Goal: Information Seeking & Learning: Learn about a topic

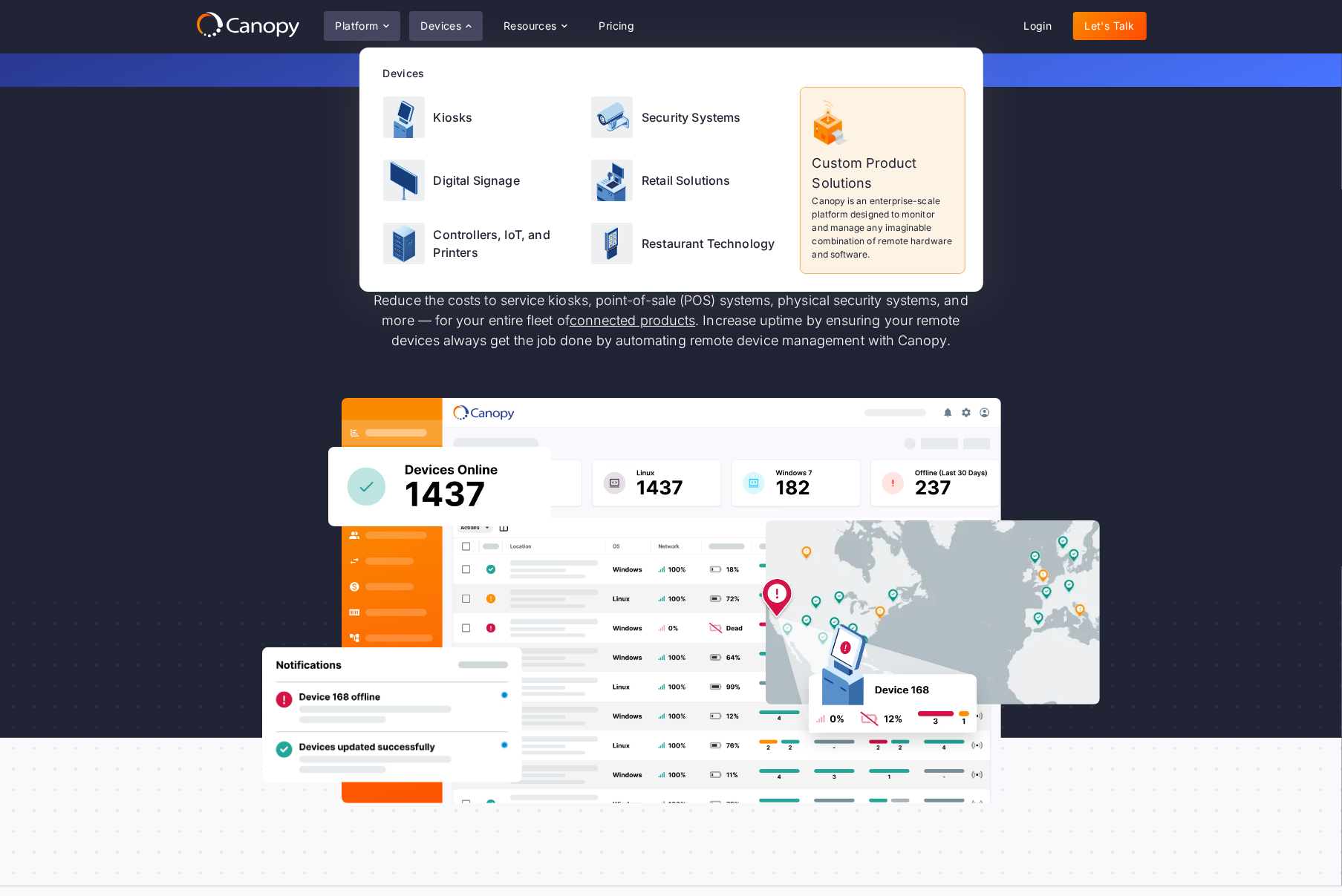
click at [365, 24] on div "Platform" at bounding box center [357, 25] width 43 height 10
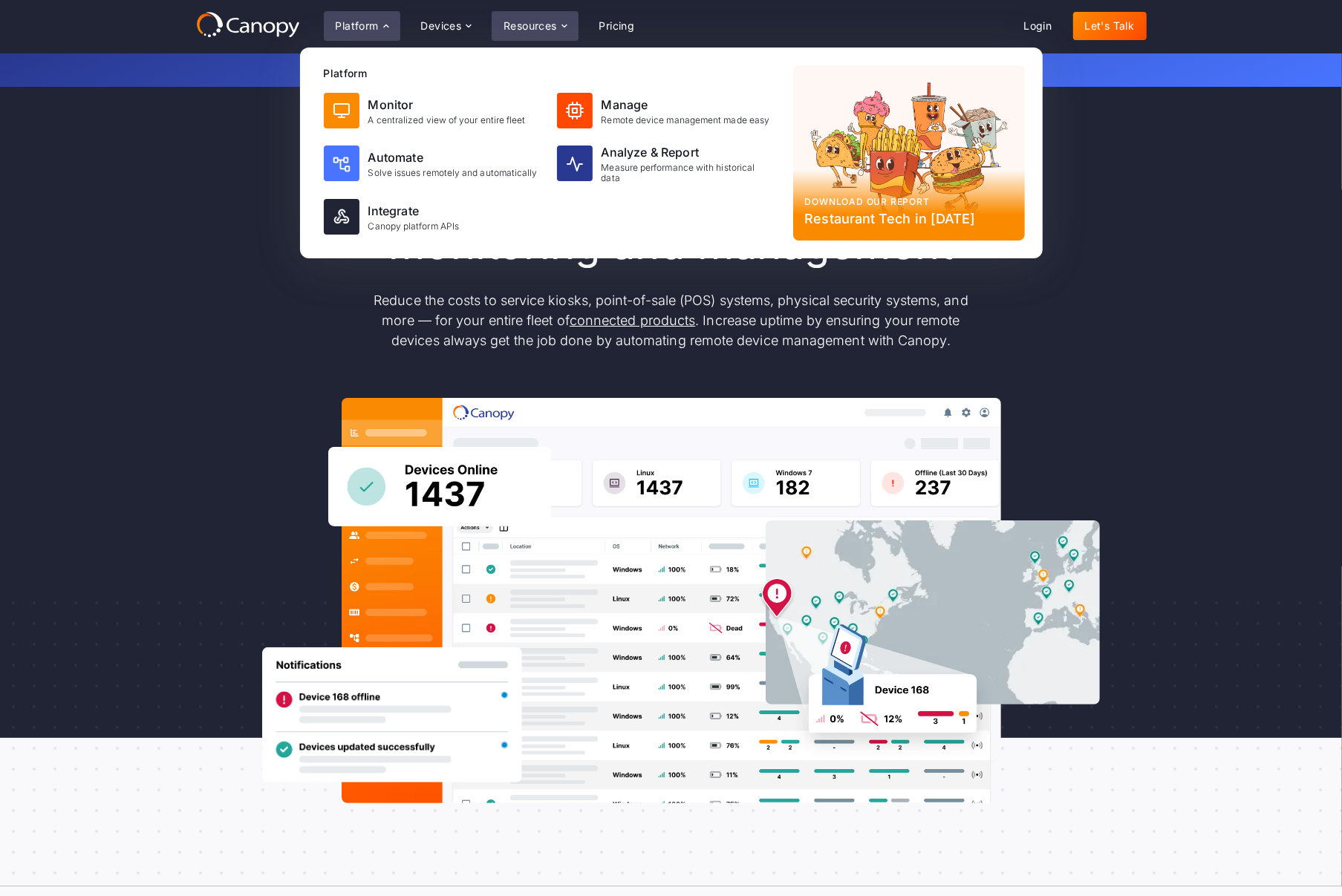
click at [541, 34] on div "Resources" at bounding box center [535, 26] width 86 height 30
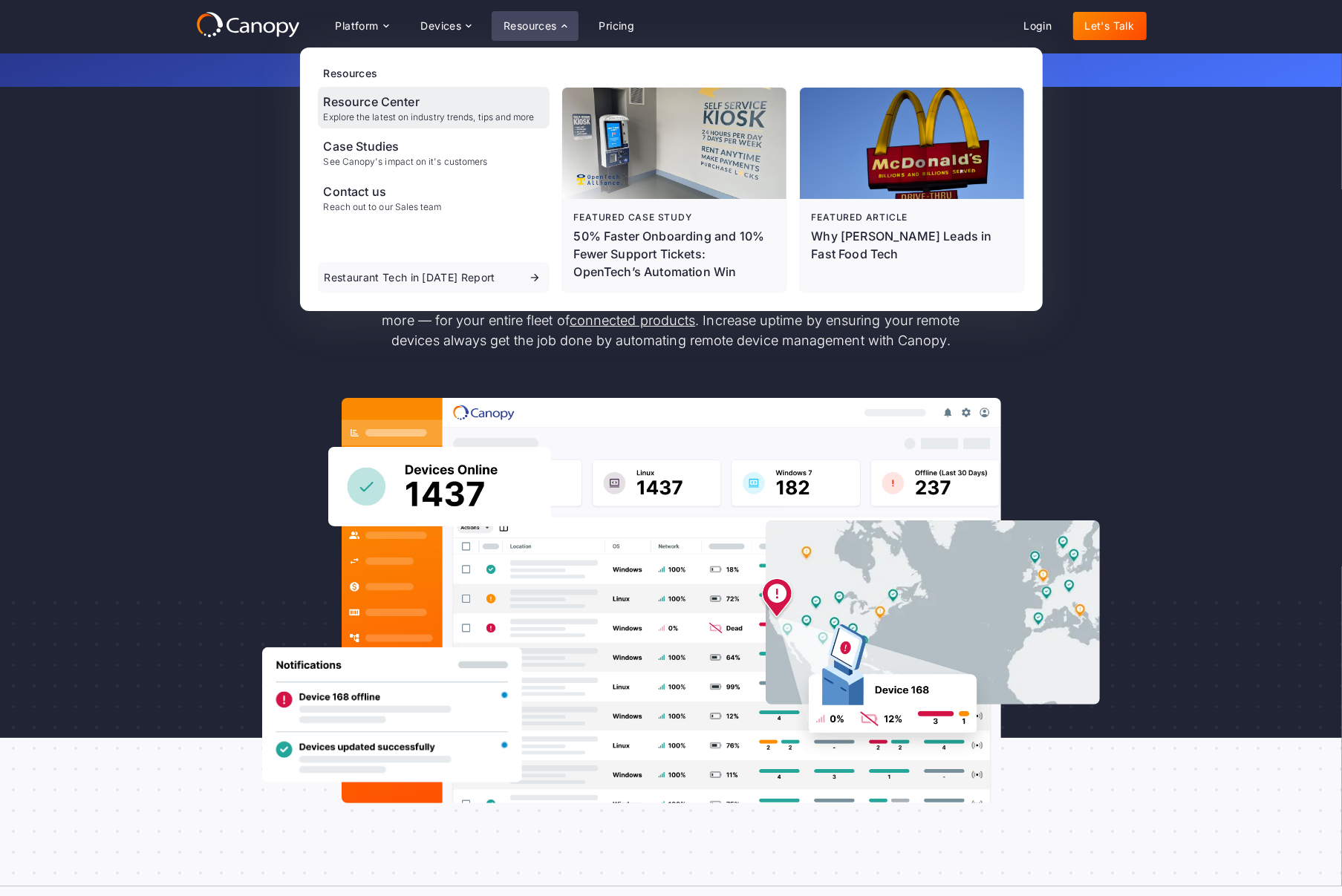
click at [398, 104] on div "Resource Center" at bounding box center [429, 102] width 210 height 18
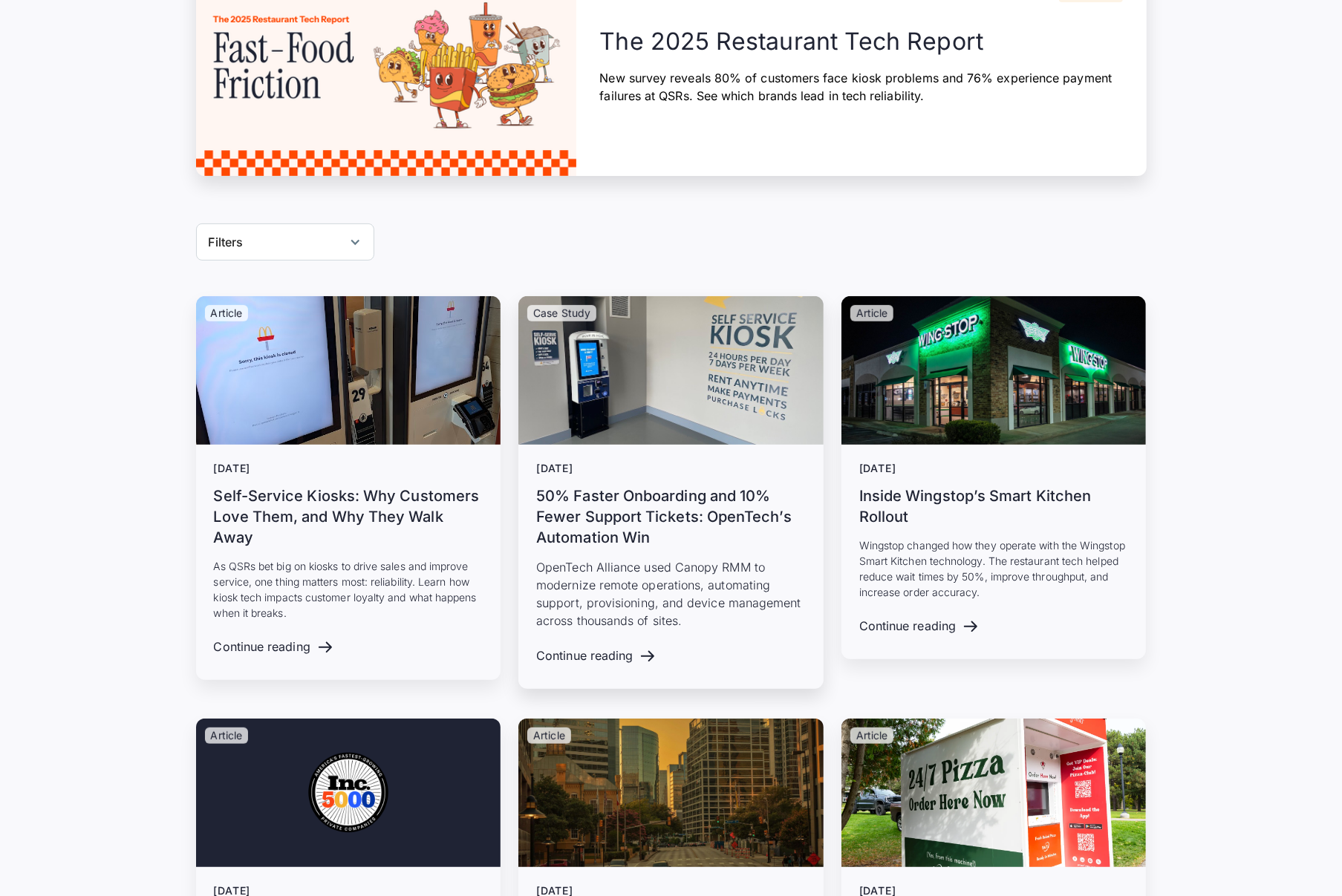
drag, startPoint x: 604, startPoint y: 507, endPoint x: 623, endPoint y: 511, distance: 19.4
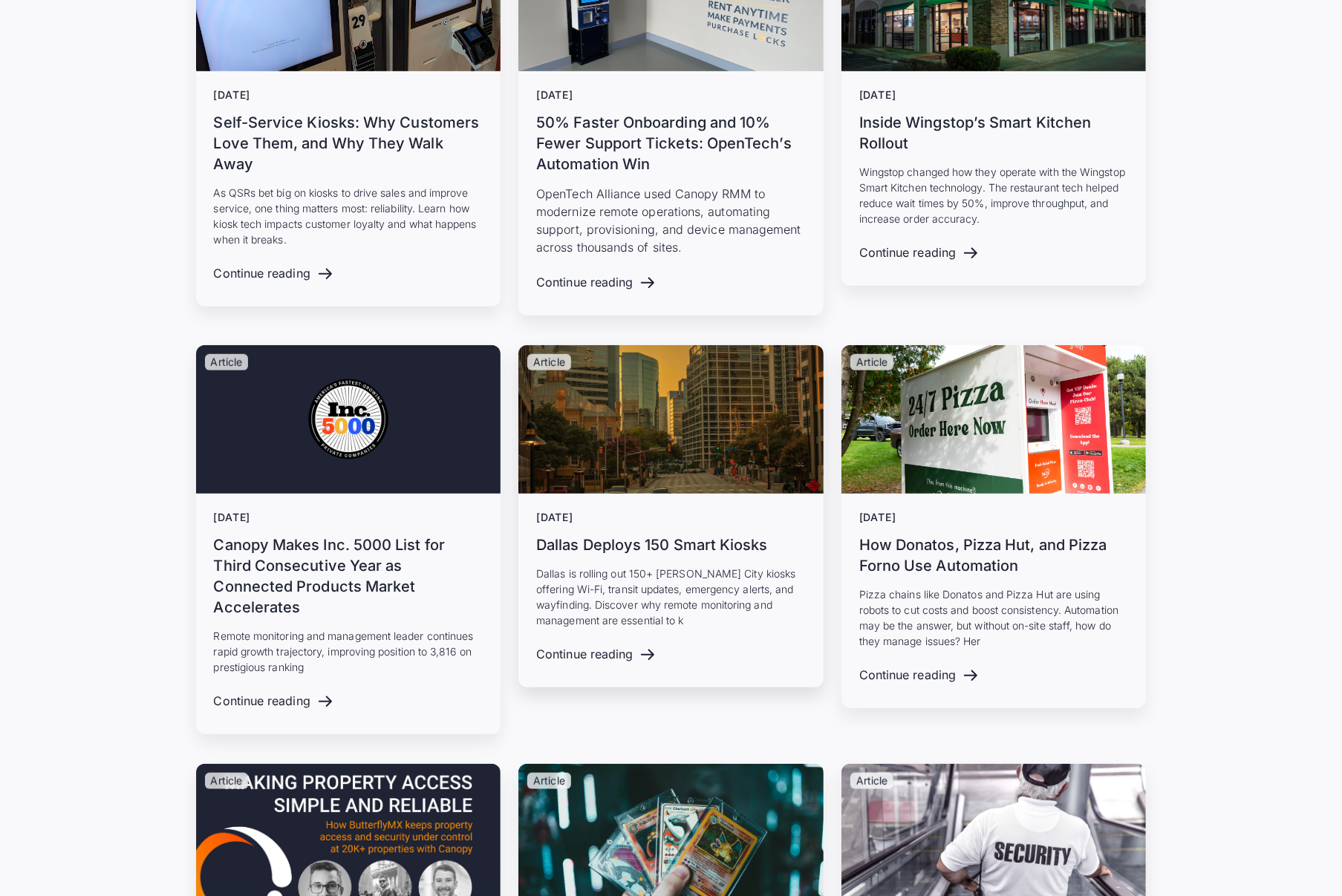
scroll to position [746, 0]
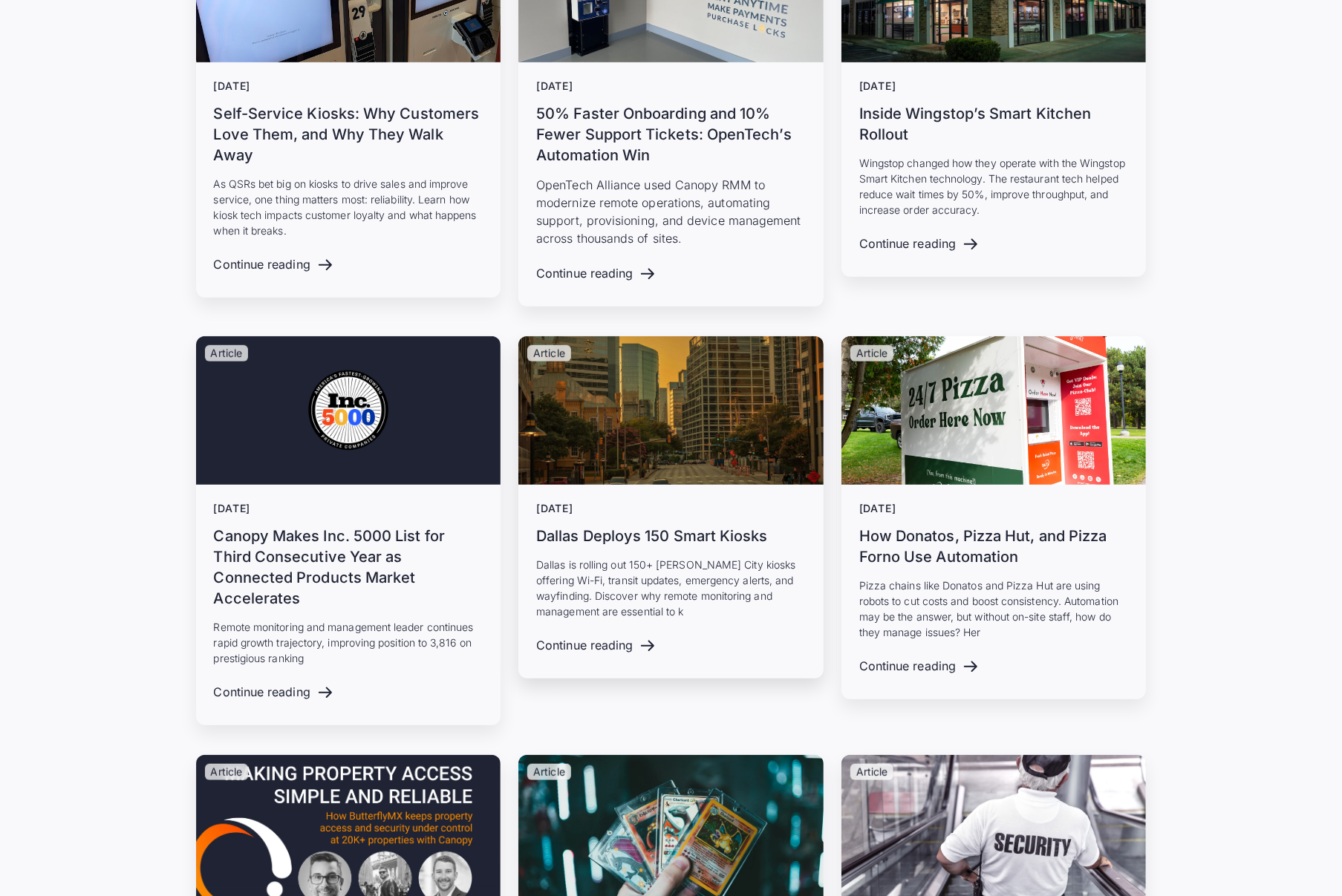
drag, startPoint x: 649, startPoint y: 516, endPoint x: 630, endPoint y: 455, distance: 63.9
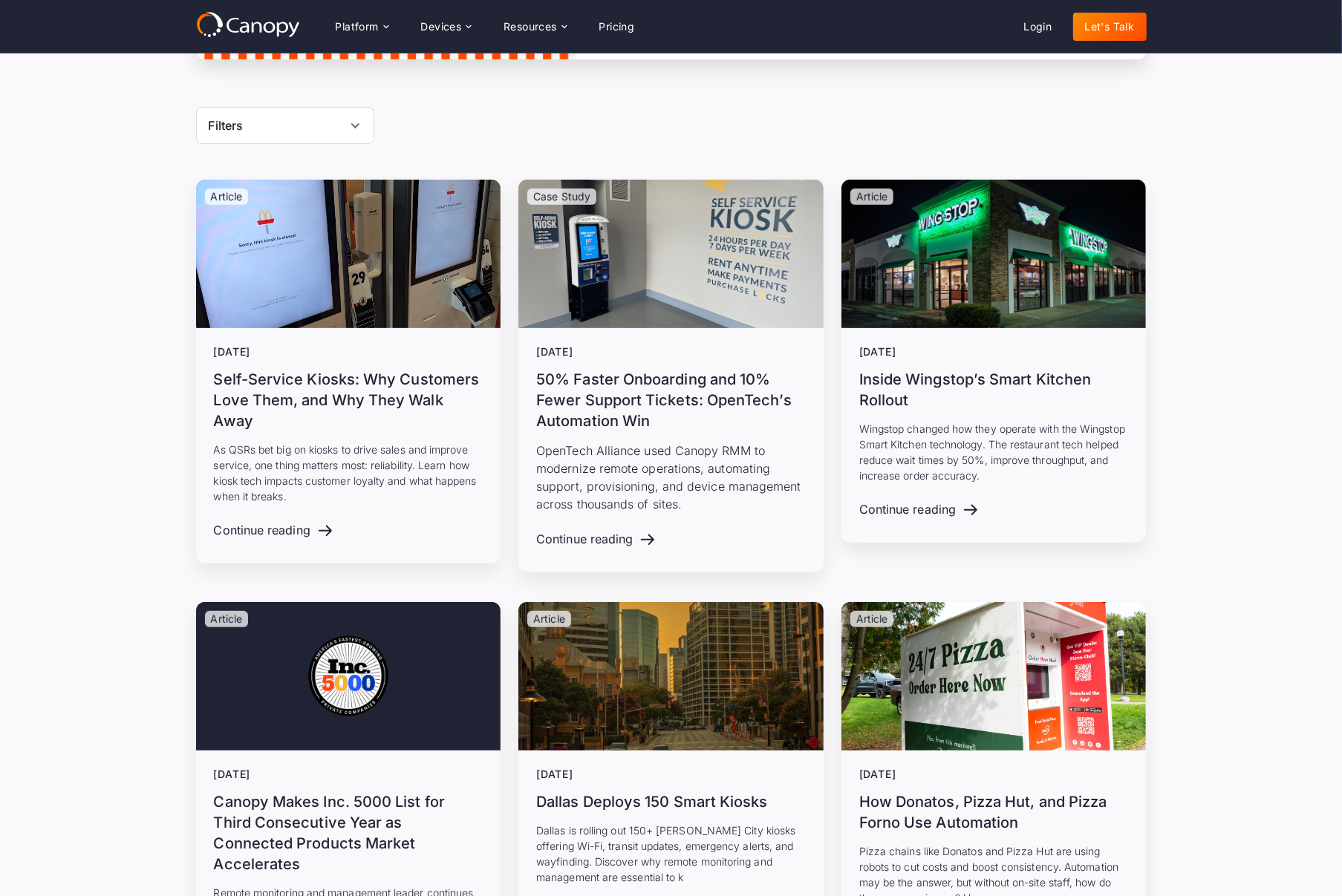
click at [313, 127] on div "Filters" at bounding box center [285, 126] width 178 height 37
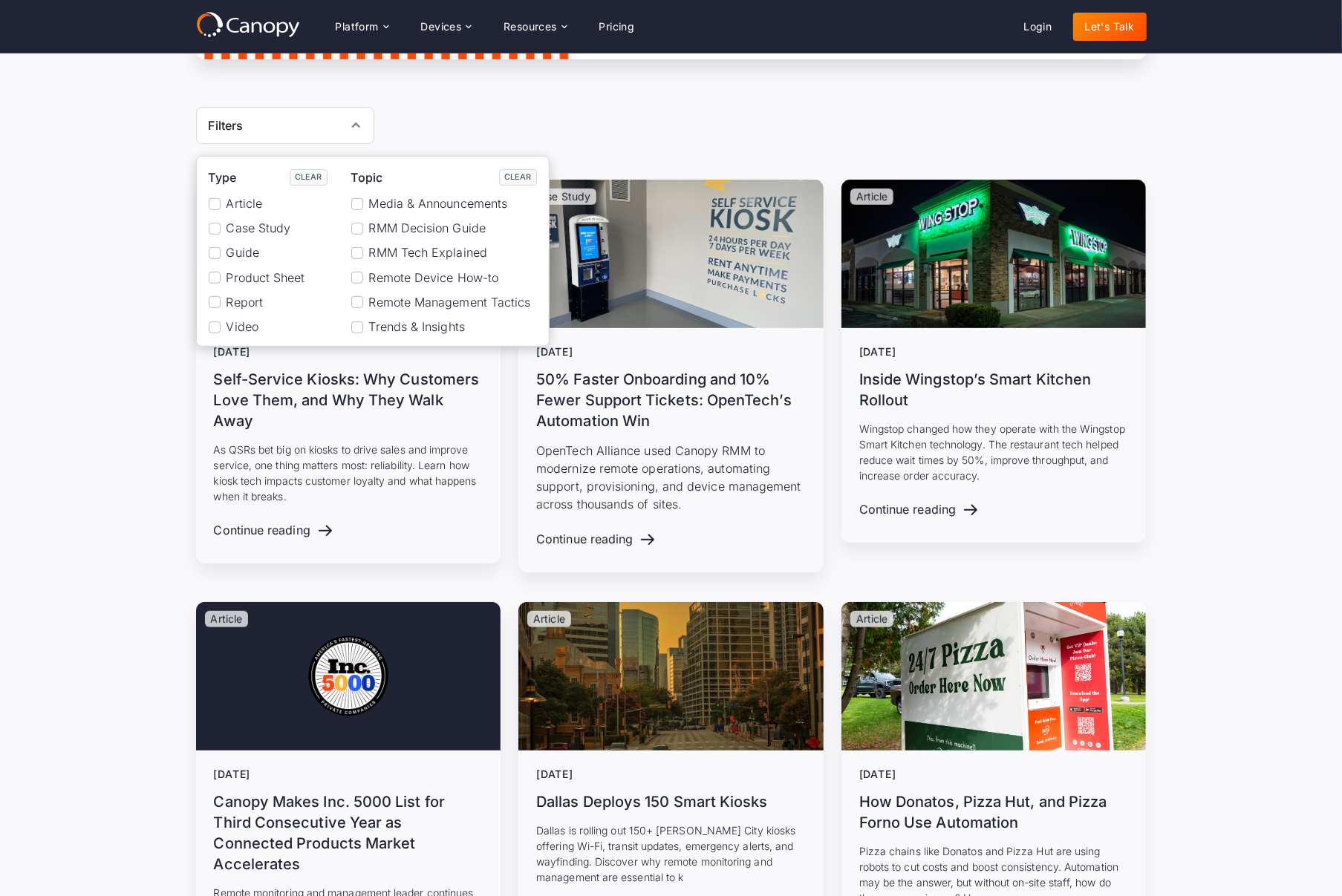
click at [239, 254] on span "Guide" at bounding box center [242, 252] width 33 height 14
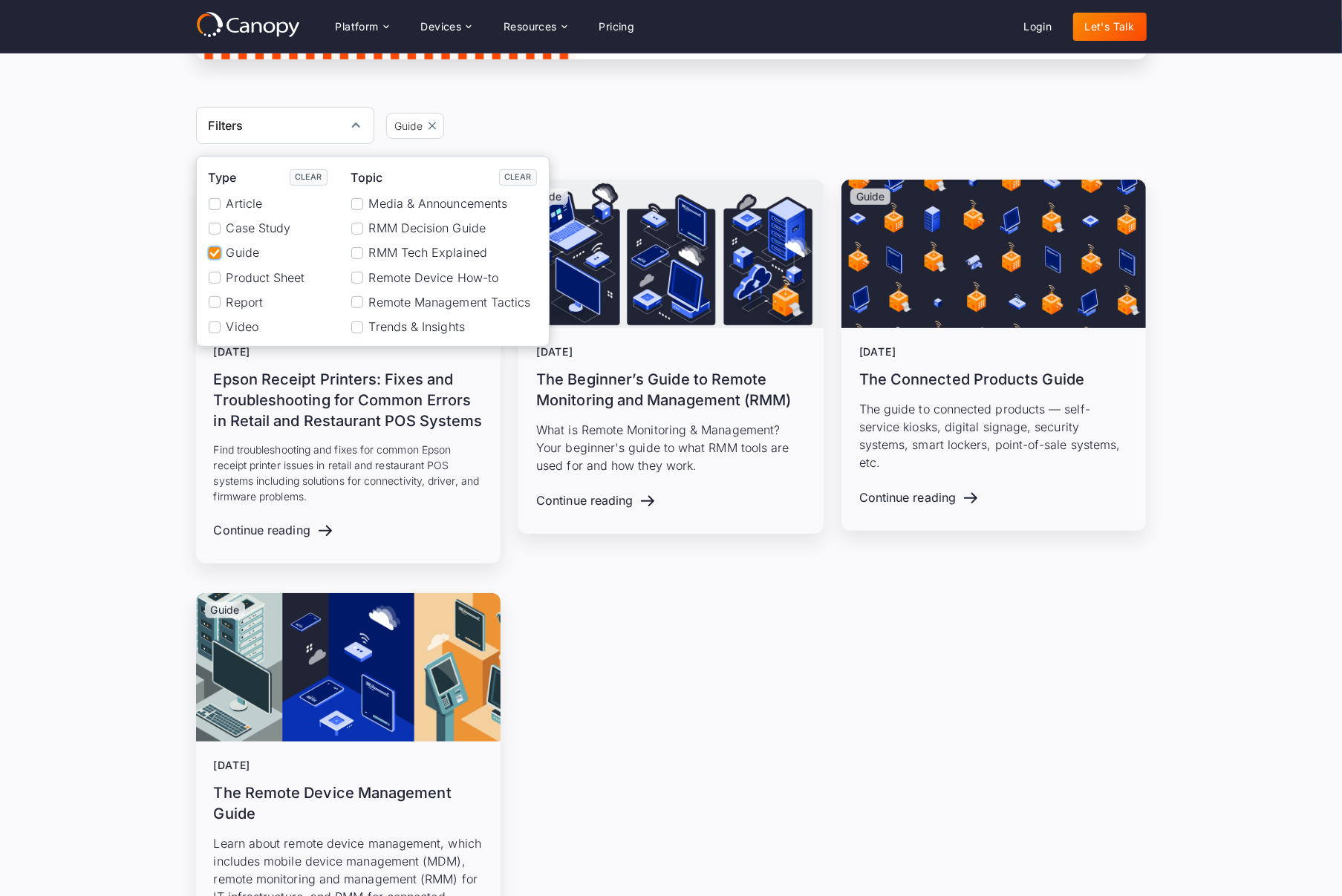
click at [597, 125] on div "Filters Type Clear Article Case Study Guide Product Sheet Report Video Topic Cl…" at bounding box center [671, 126] width 951 height 37
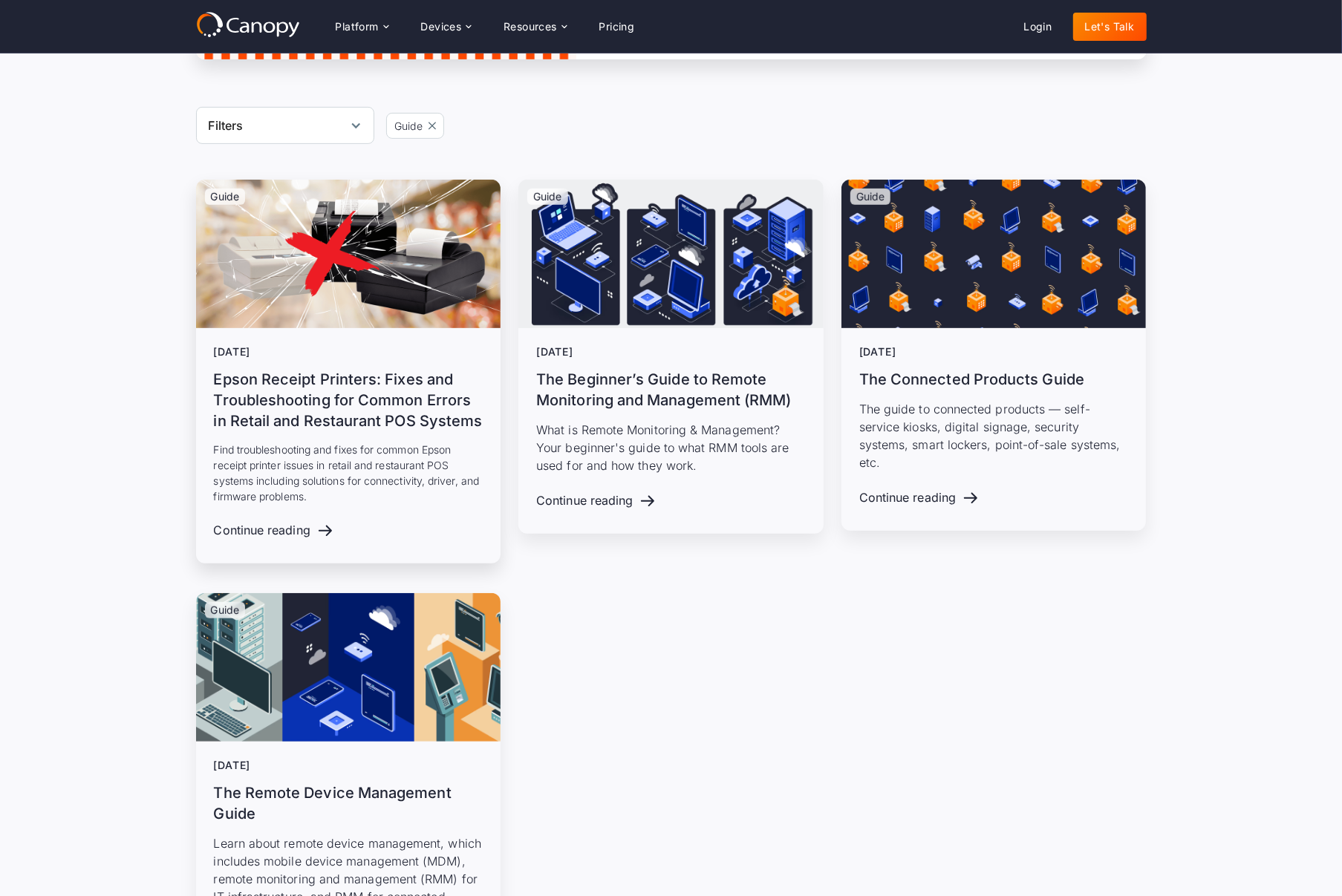
scroll to position [471, 0]
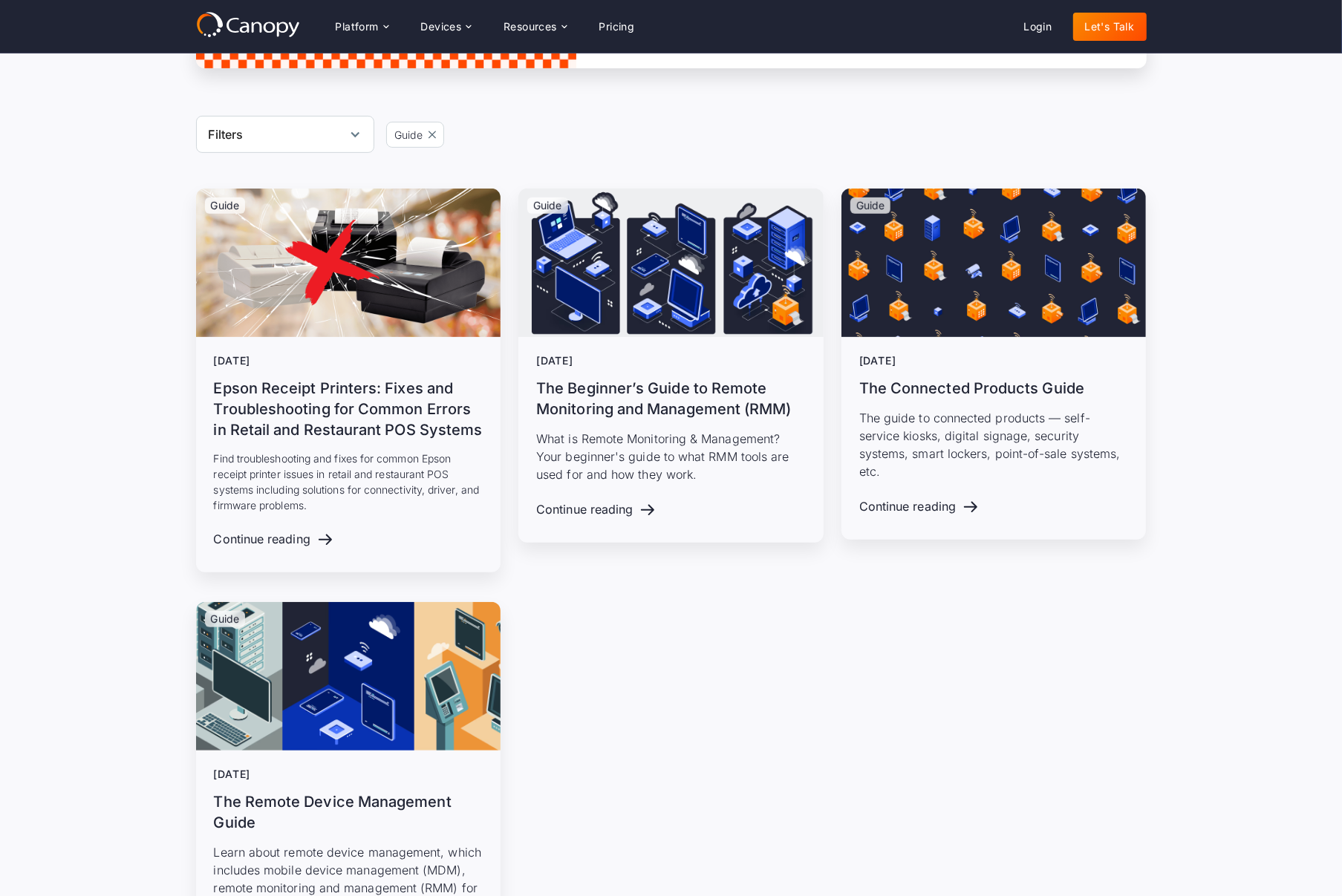
click at [284, 134] on div "Filters" at bounding box center [285, 134] width 178 height 37
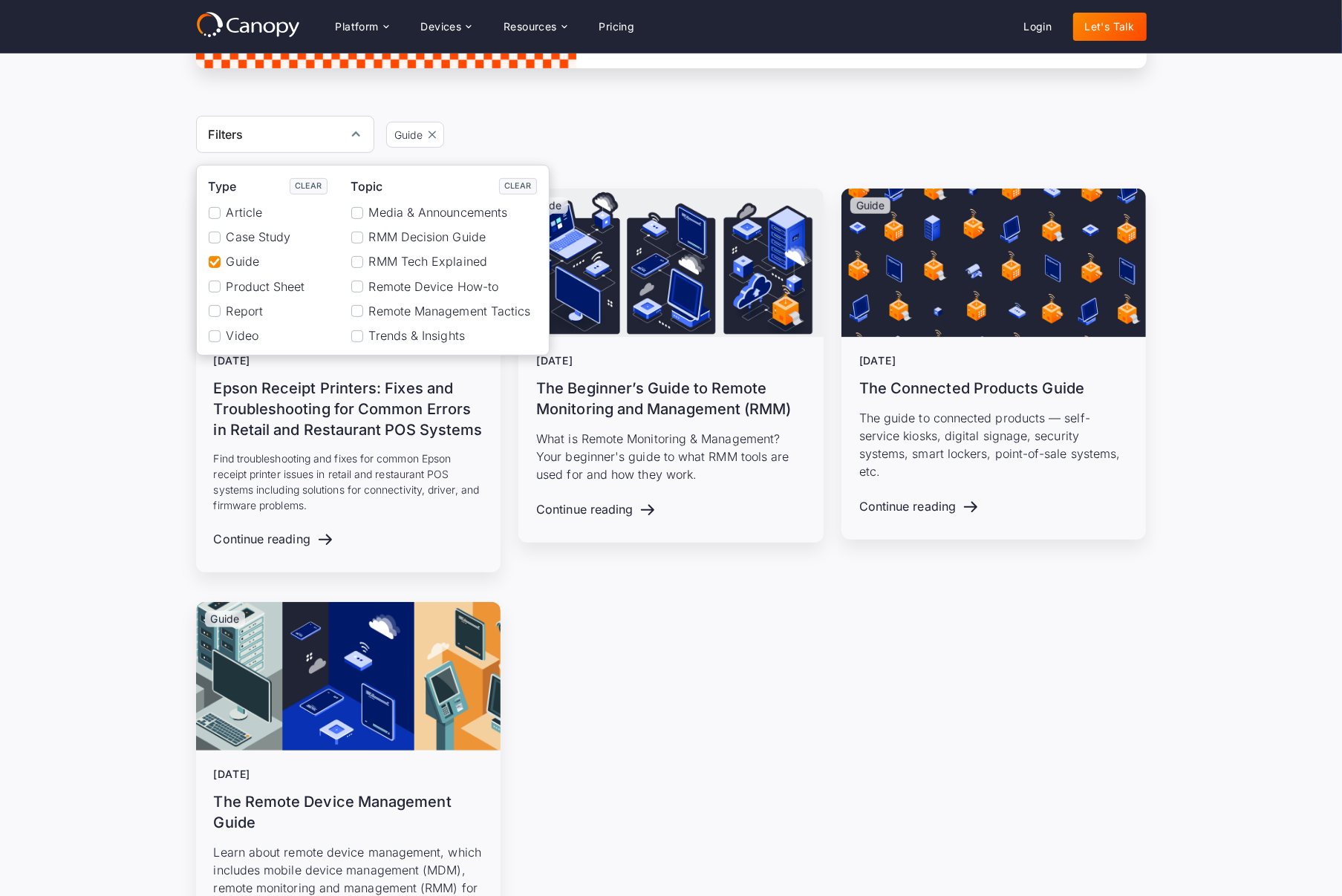
click at [244, 315] on span "Report" at bounding box center [244, 311] width 36 height 14
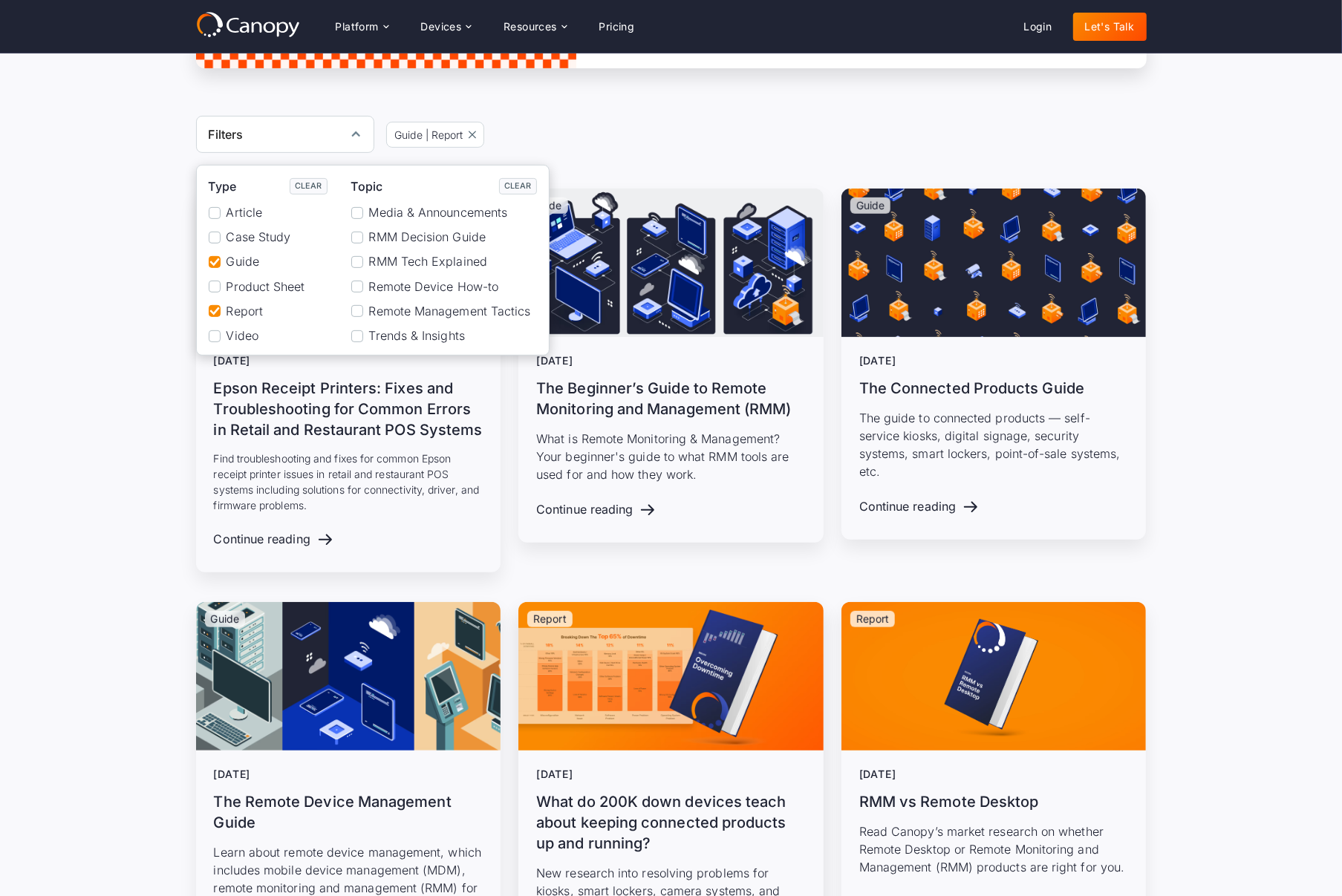
scroll to position [463, 0]
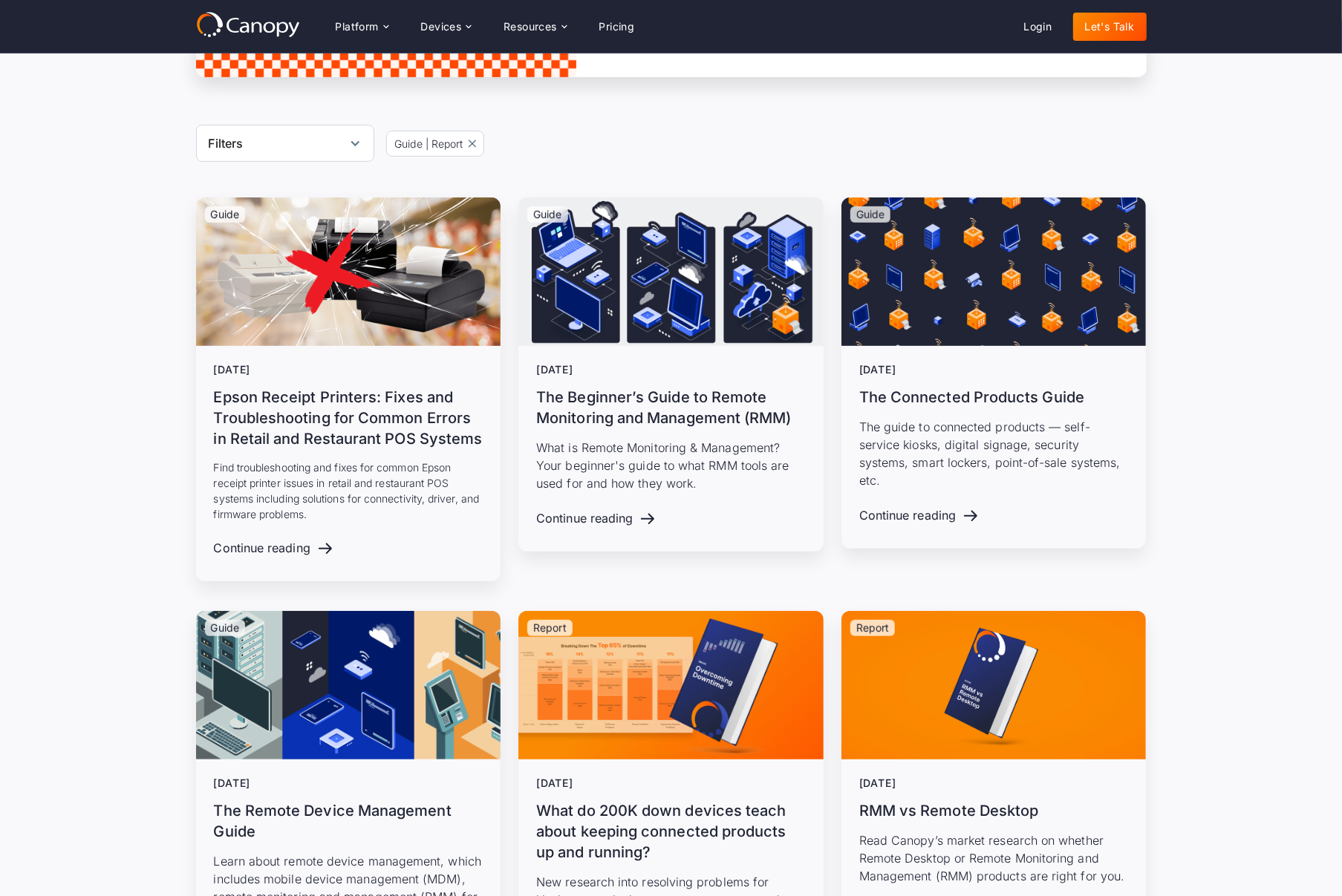
click at [288, 134] on div "Filters" at bounding box center [285, 143] width 178 height 37
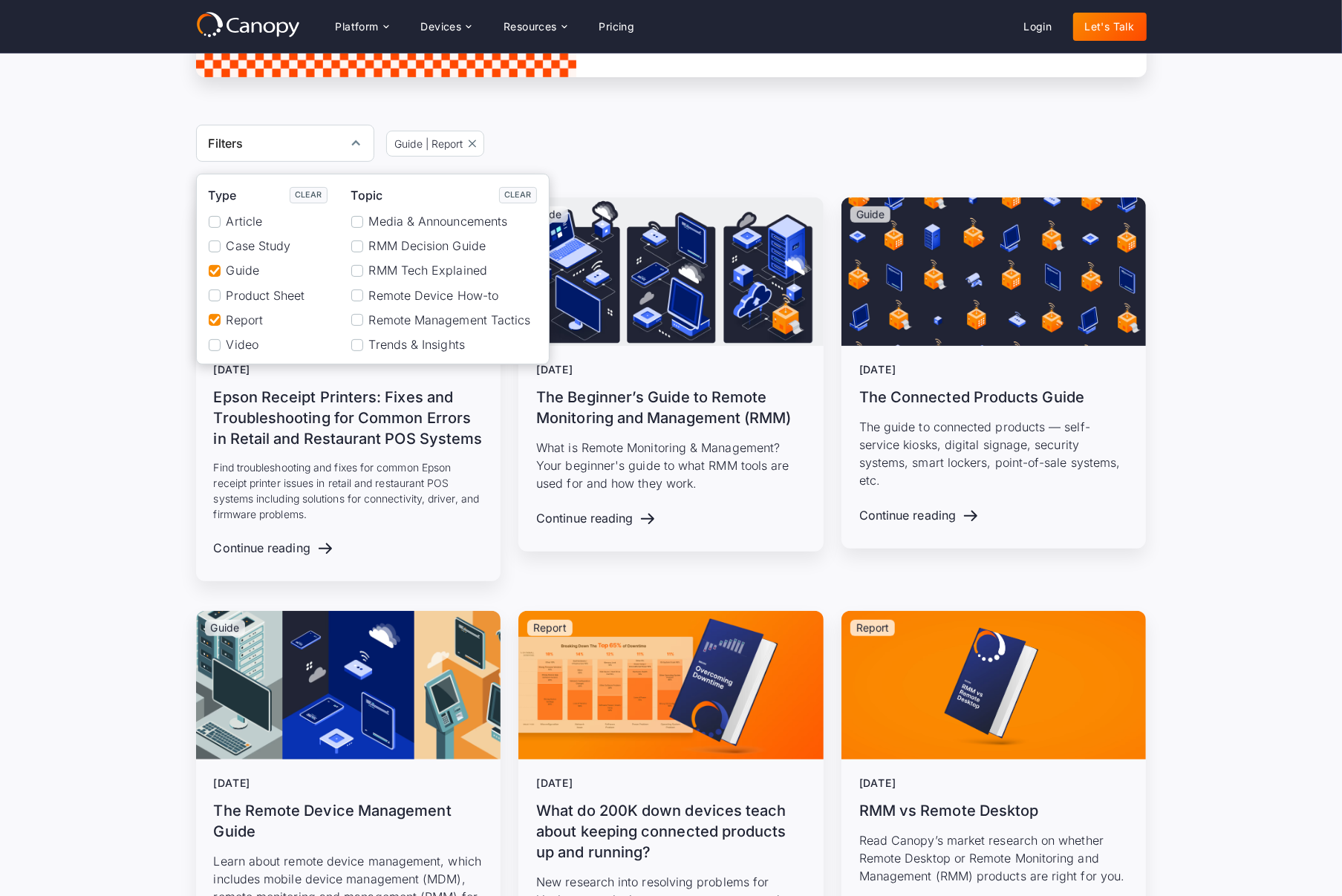
click at [258, 221] on span "Article" at bounding box center [244, 221] width 36 height 14
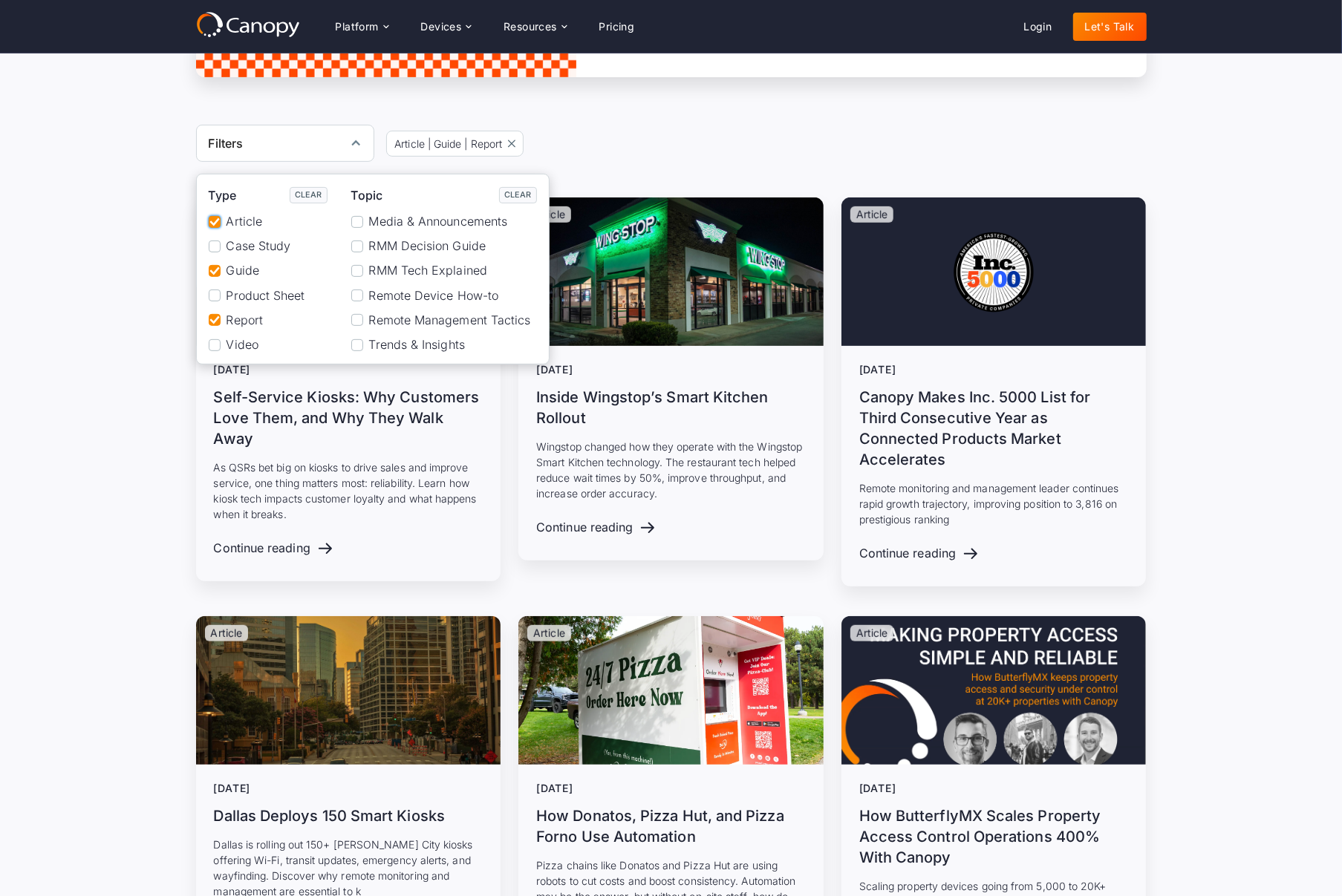
click at [254, 222] on span "Article" at bounding box center [244, 221] width 36 height 14
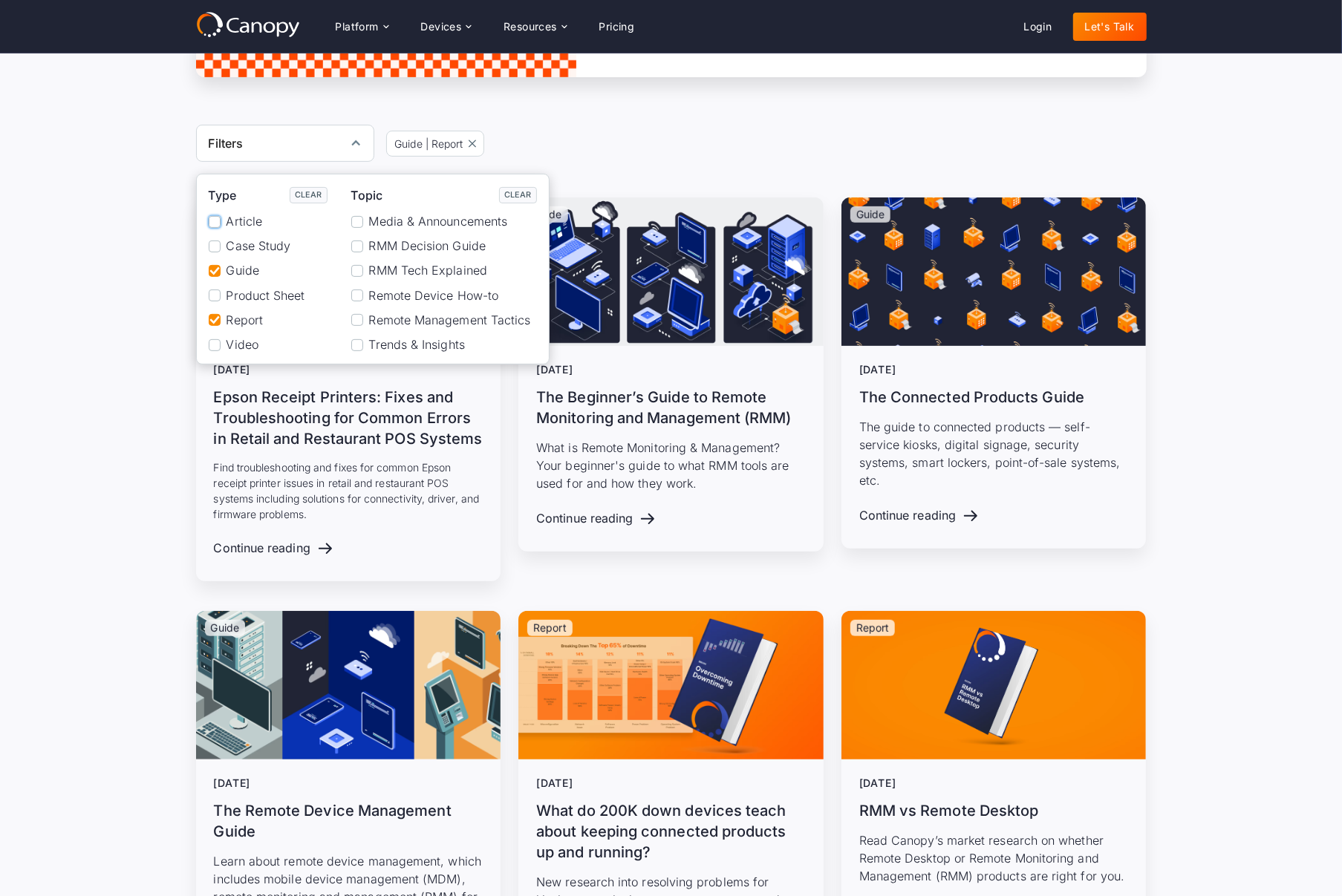
click at [249, 247] on span "Case Study" at bounding box center [258, 246] width 64 height 14
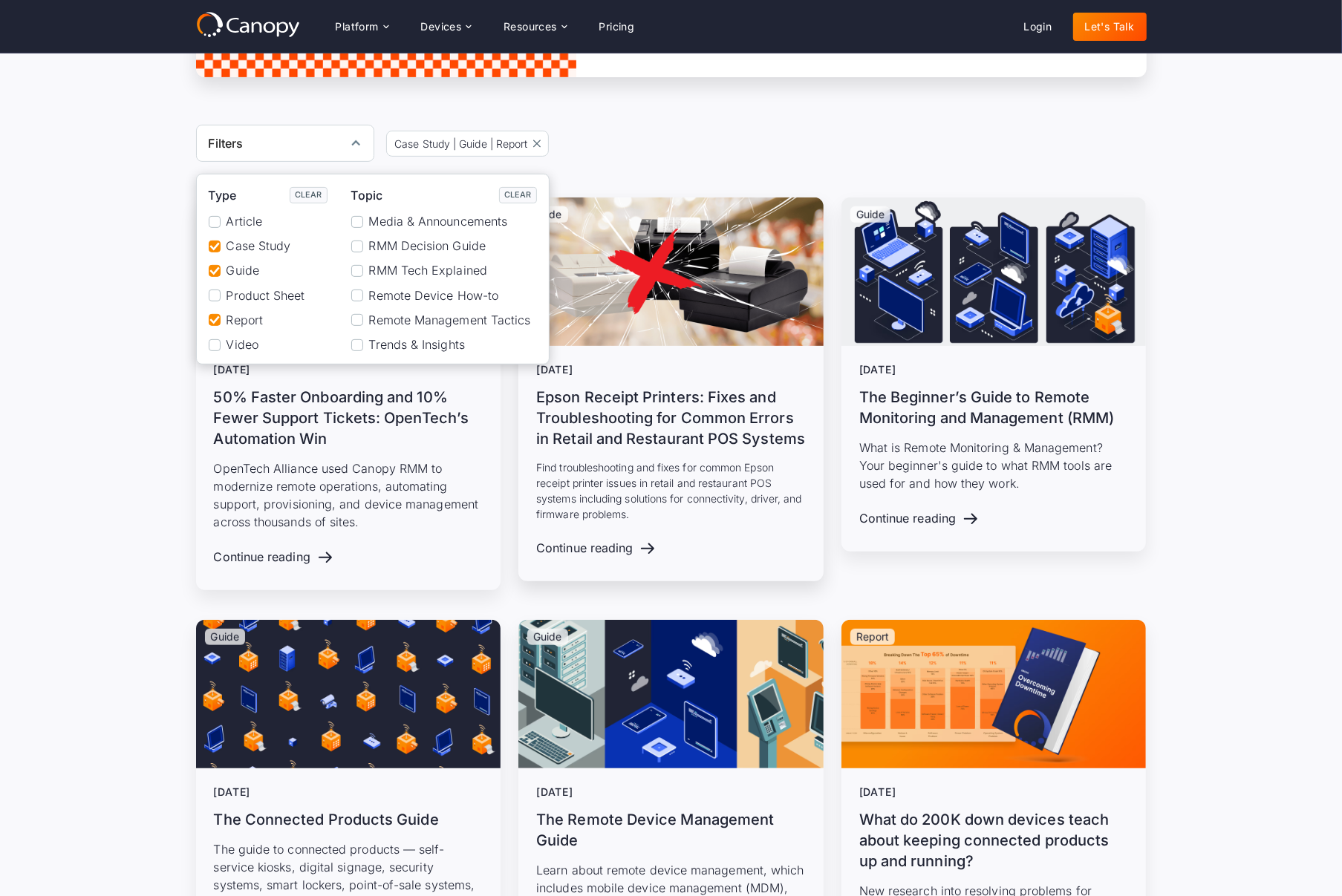
drag, startPoint x: 748, startPoint y: 304, endPoint x: 707, endPoint y: 182, distance: 128.7
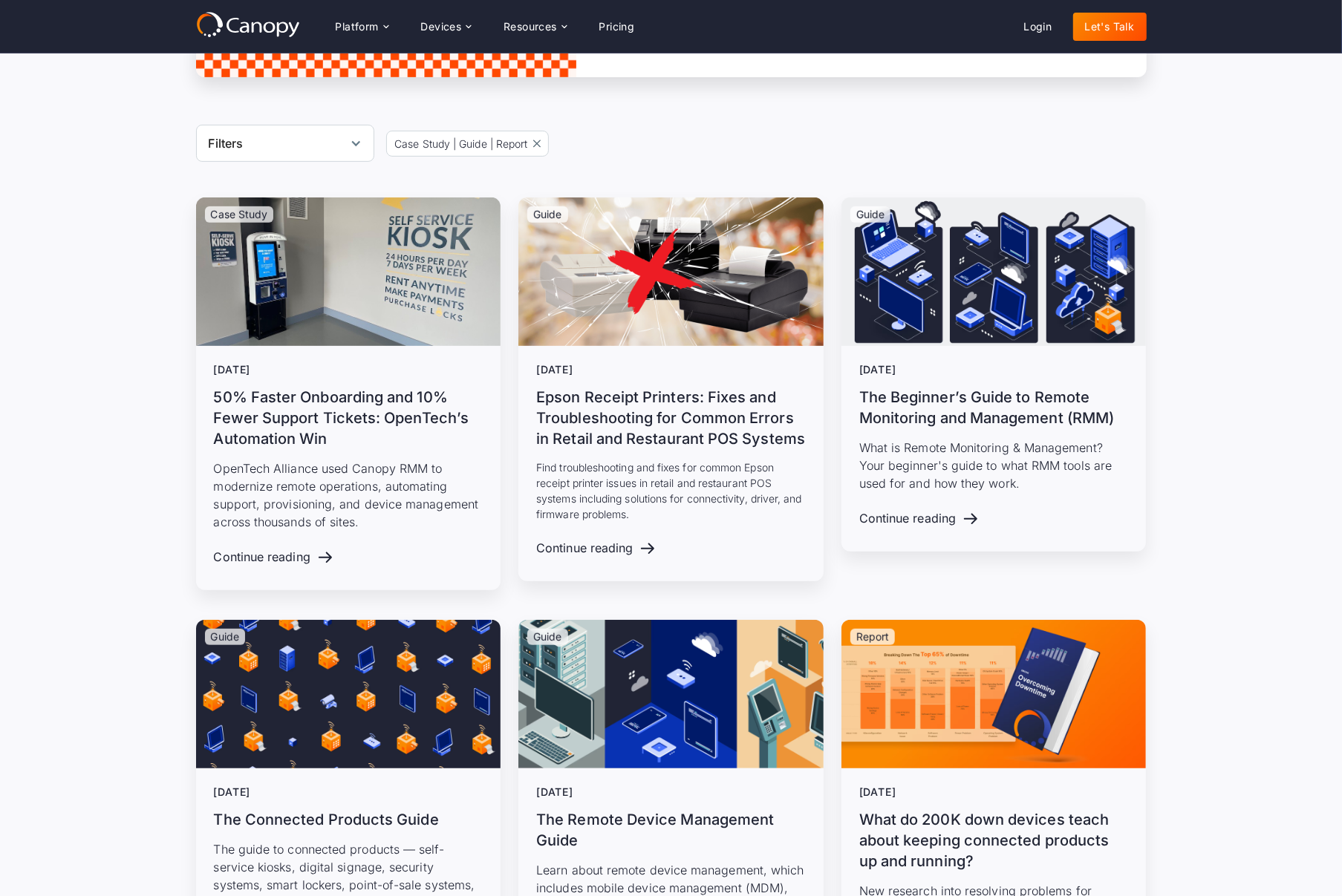
click at [316, 127] on div "Filters" at bounding box center [285, 143] width 178 height 37
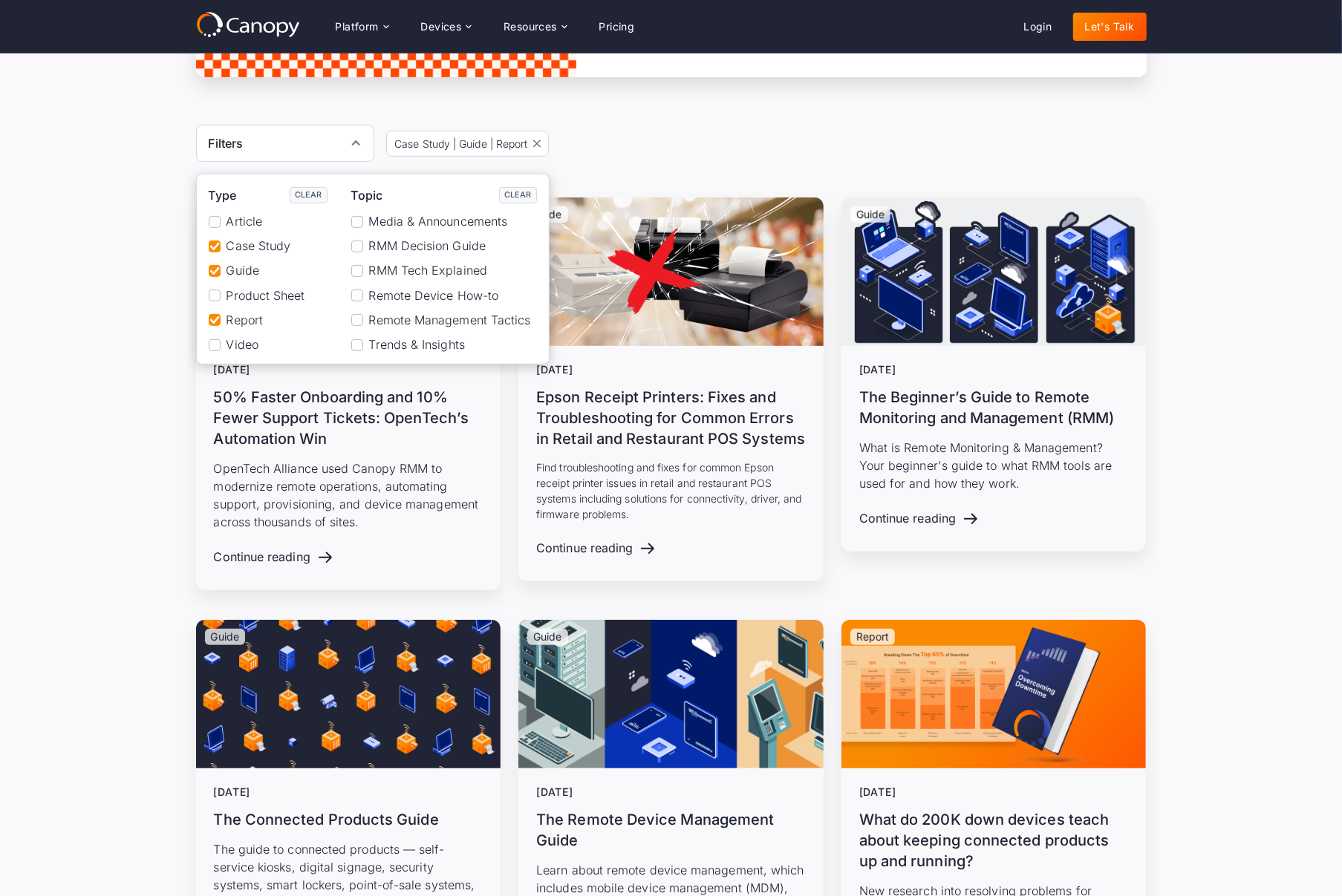
click at [235, 266] on span "Guide" at bounding box center [242, 270] width 33 height 14
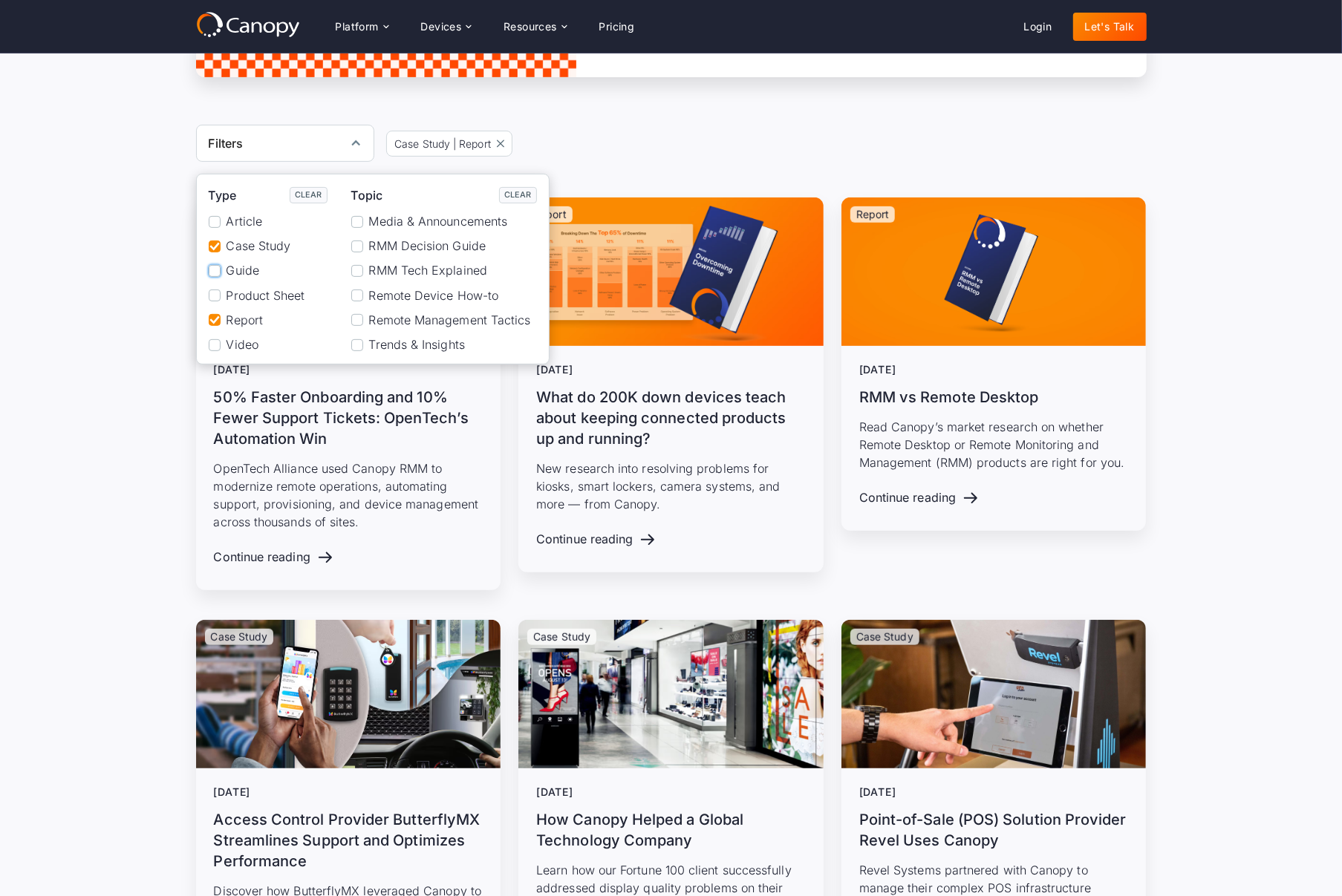
click at [230, 317] on span "Report" at bounding box center [244, 319] width 36 height 14
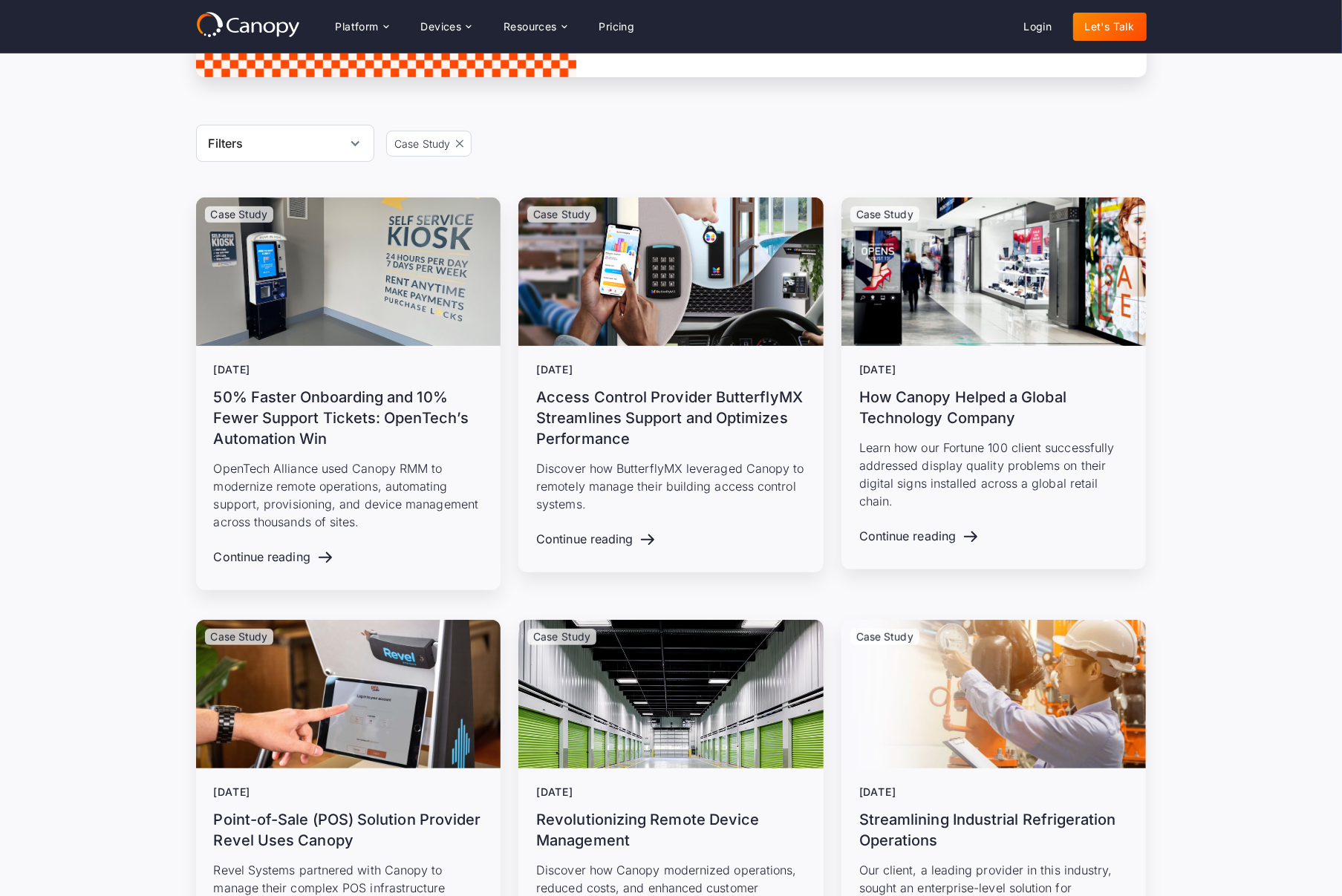
click at [276, 146] on div "Filters" at bounding box center [285, 143] width 178 height 37
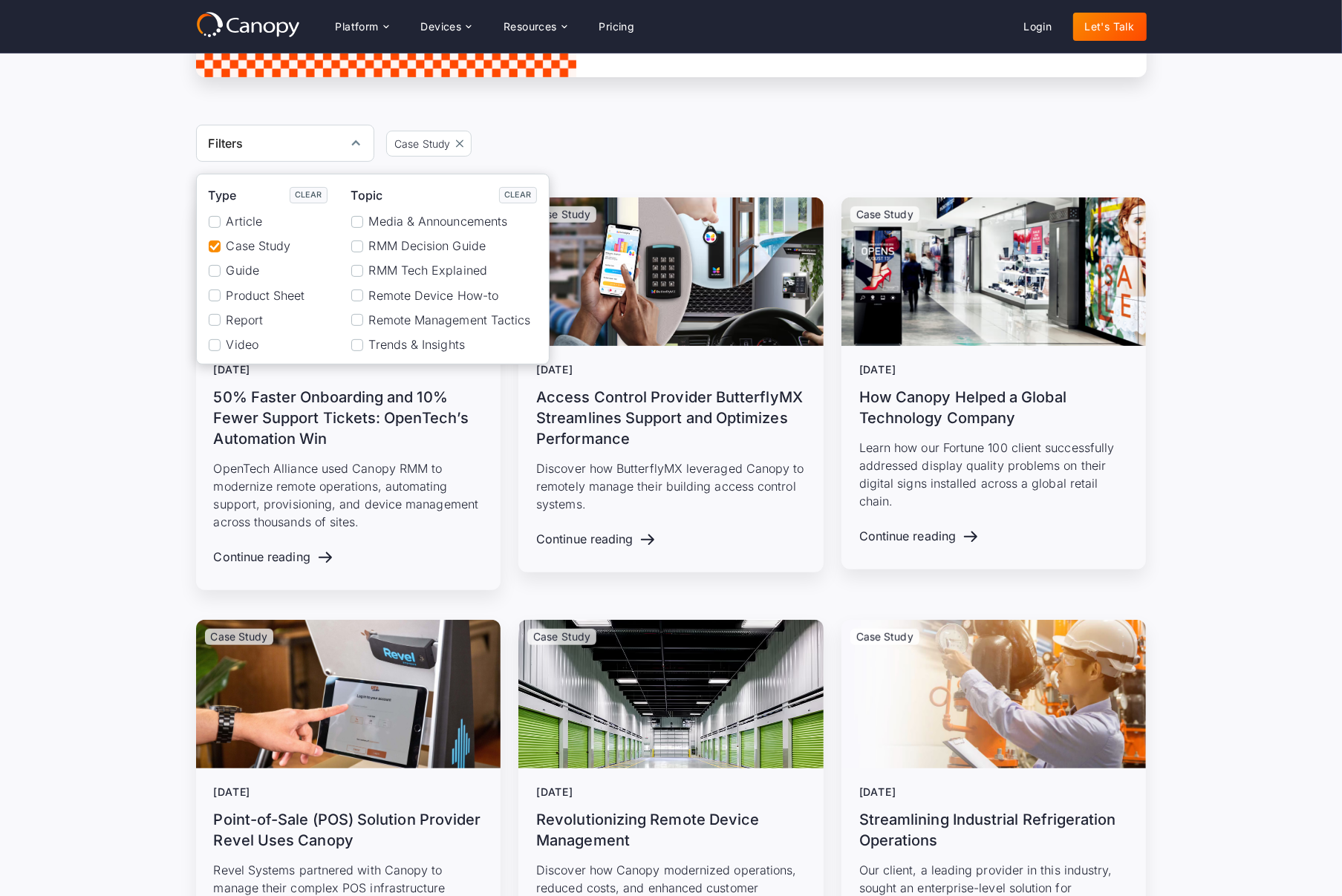
click at [257, 243] on span "Case Study" at bounding box center [258, 246] width 64 height 14
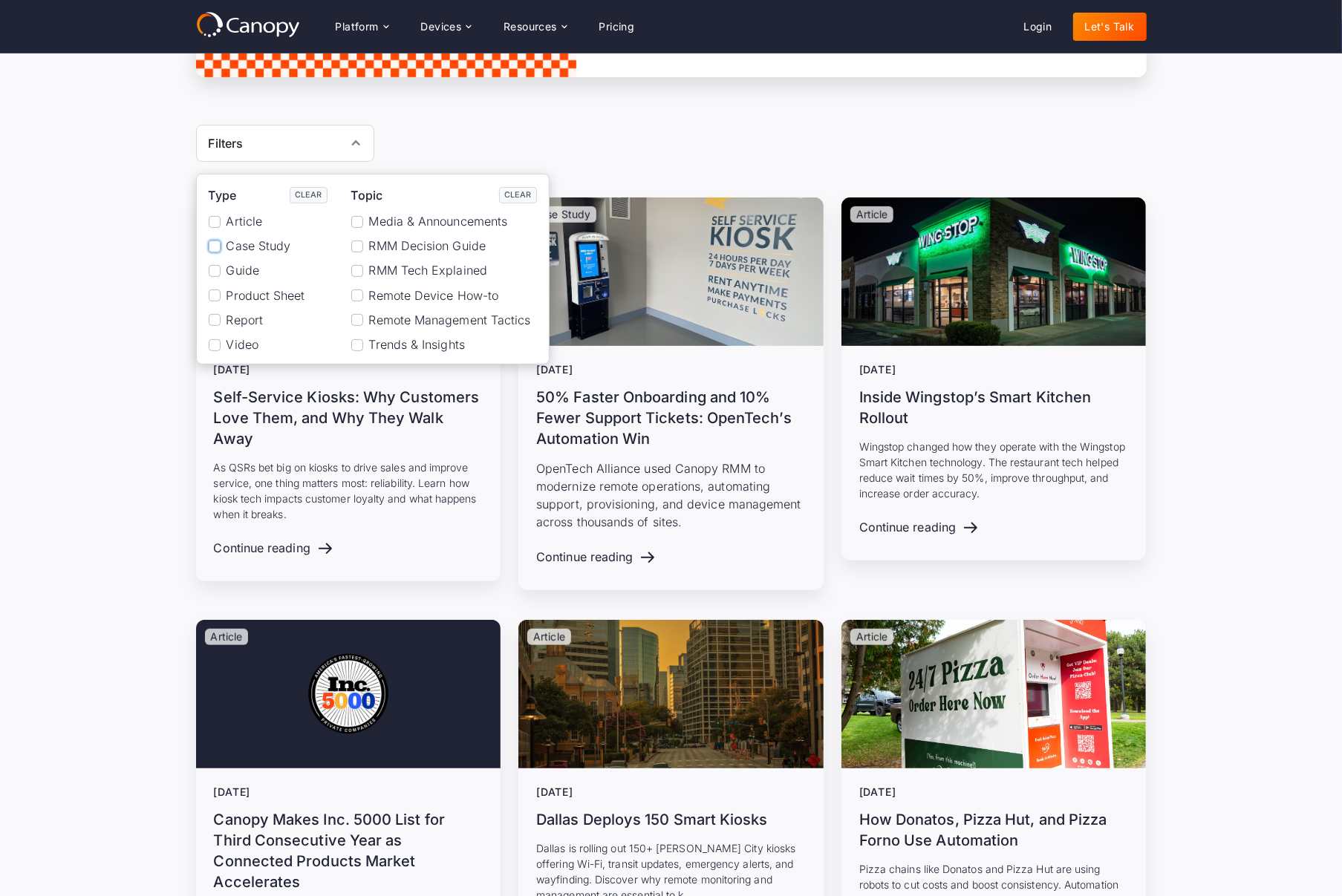
click at [238, 324] on span "Report" at bounding box center [244, 319] width 36 height 14
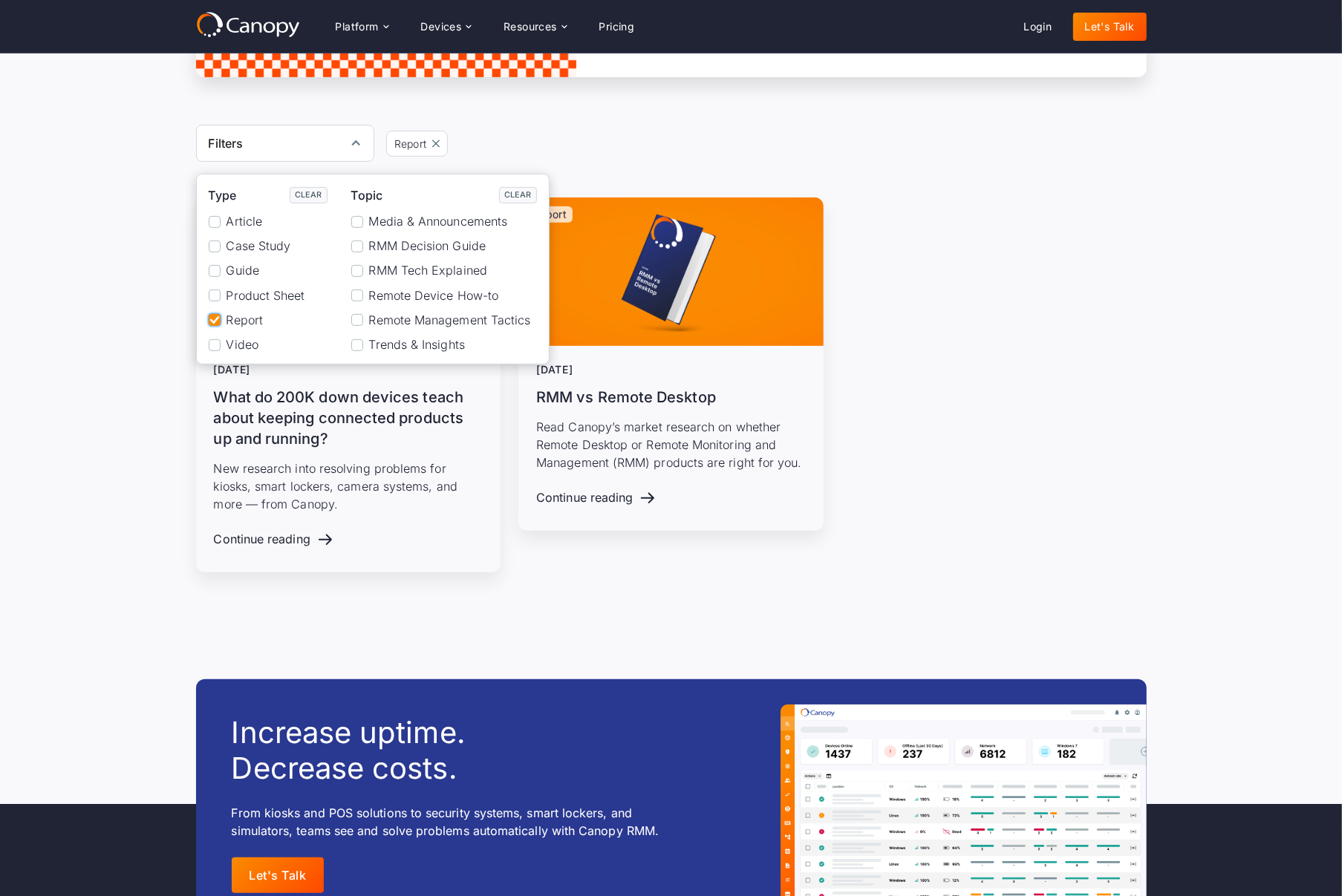
click at [241, 321] on span "Report" at bounding box center [244, 319] width 36 height 14
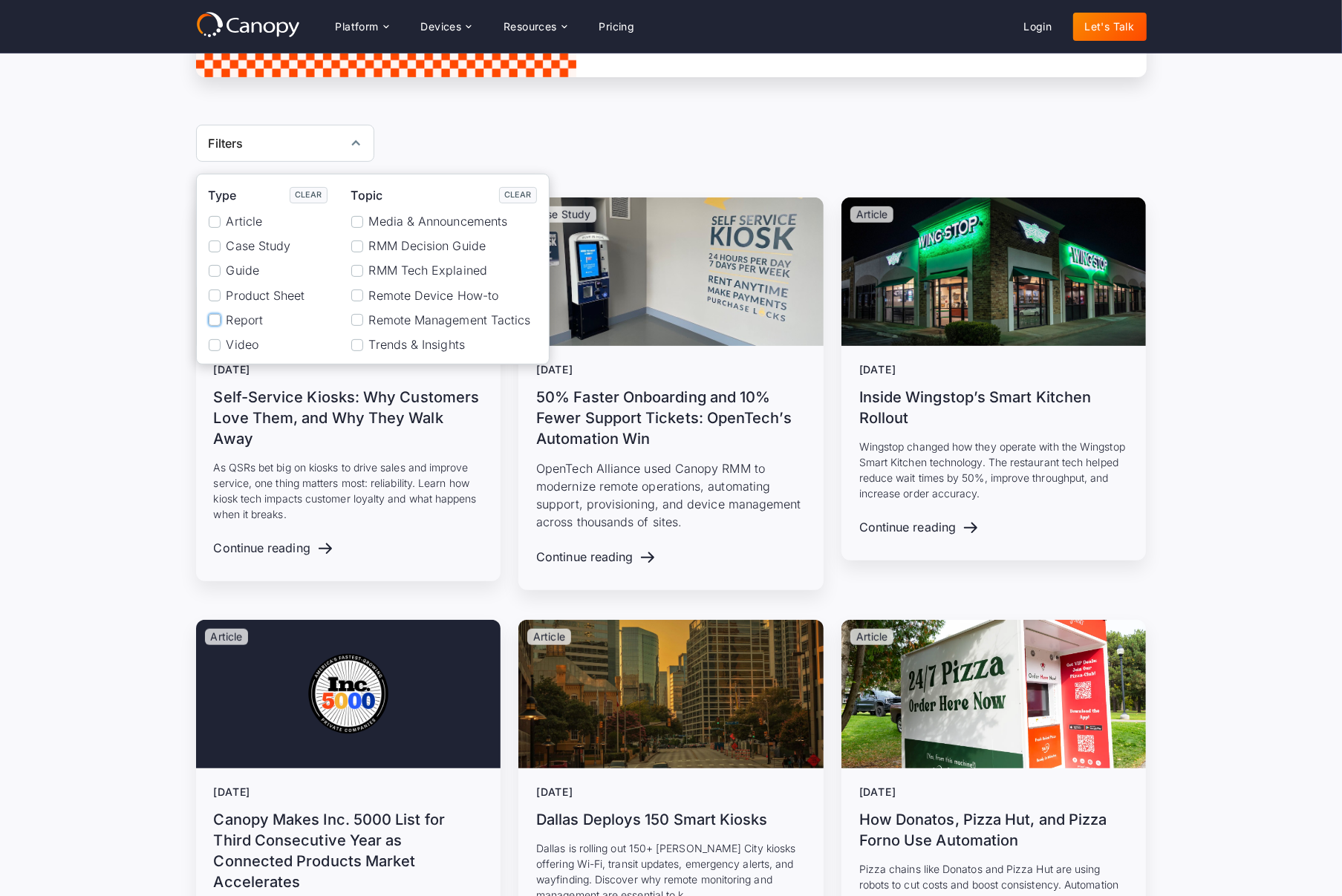
click at [248, 299] on span "Product Sheet" at bounding box center [265, 295] width 79 height 14
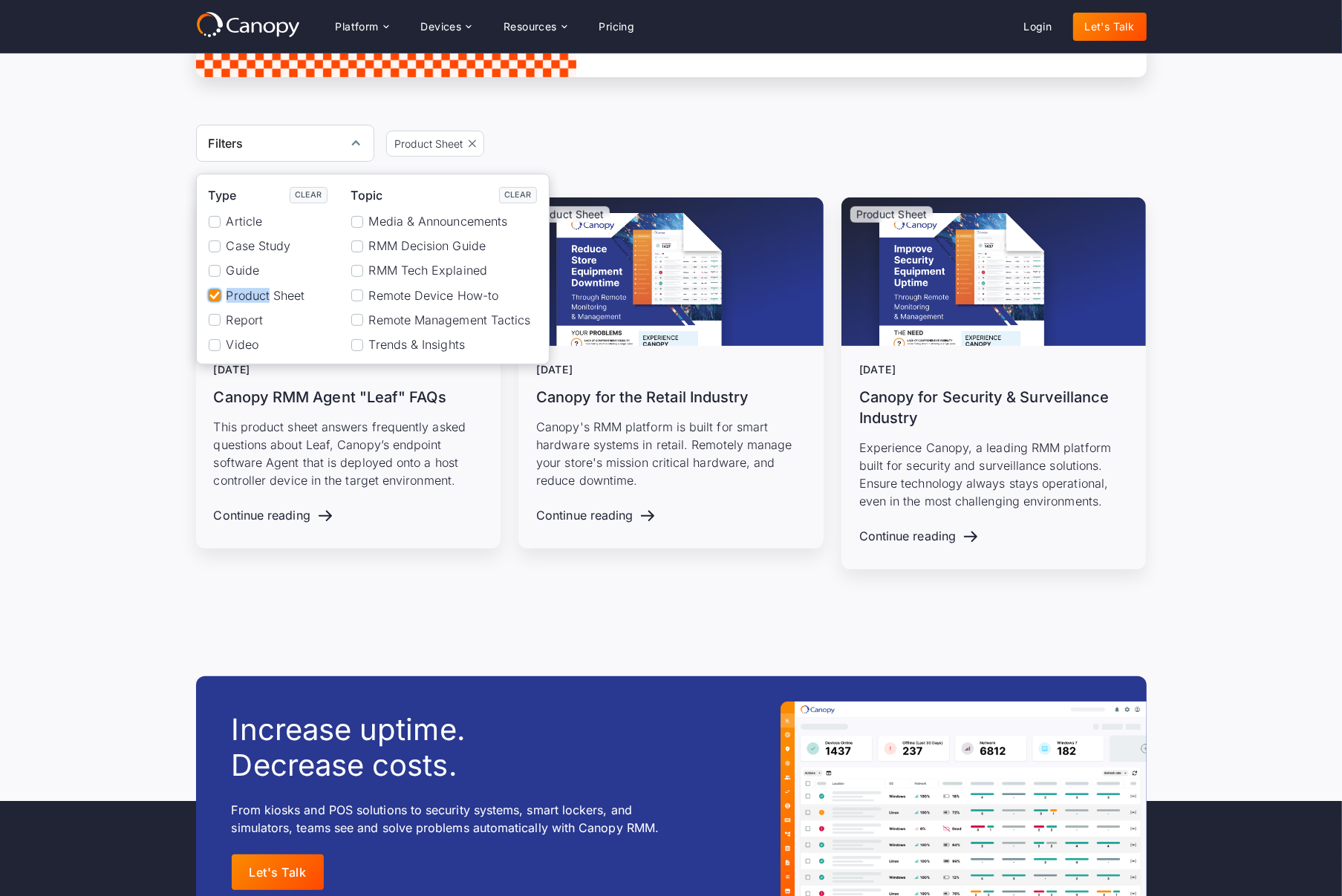
click at [247, 298] on span "Product Sheet" at bounding box center [265, 295] width 79 height 14
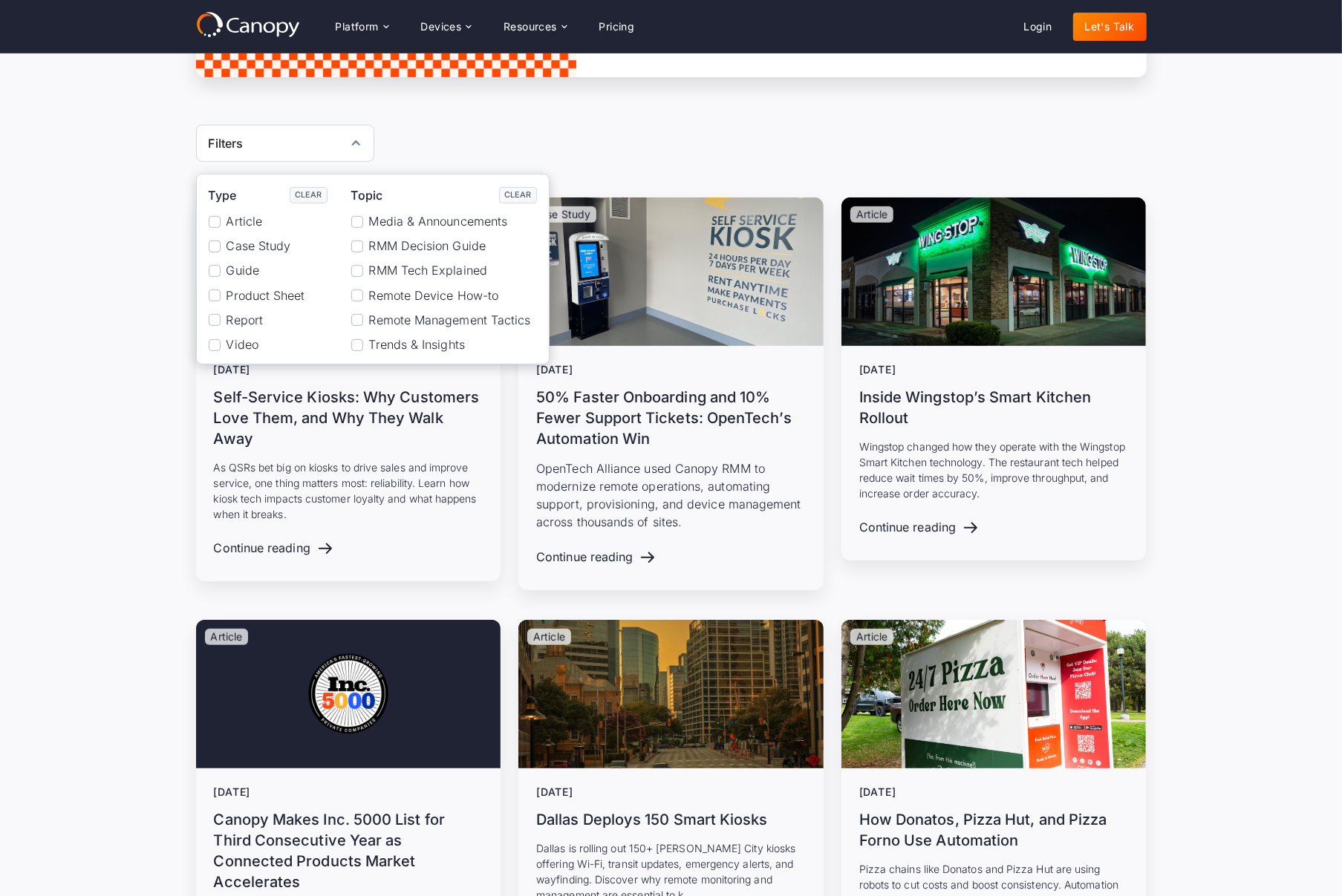
click at [247, 224] on span "Article" at bounding box center [244, 221] width 36 height 14
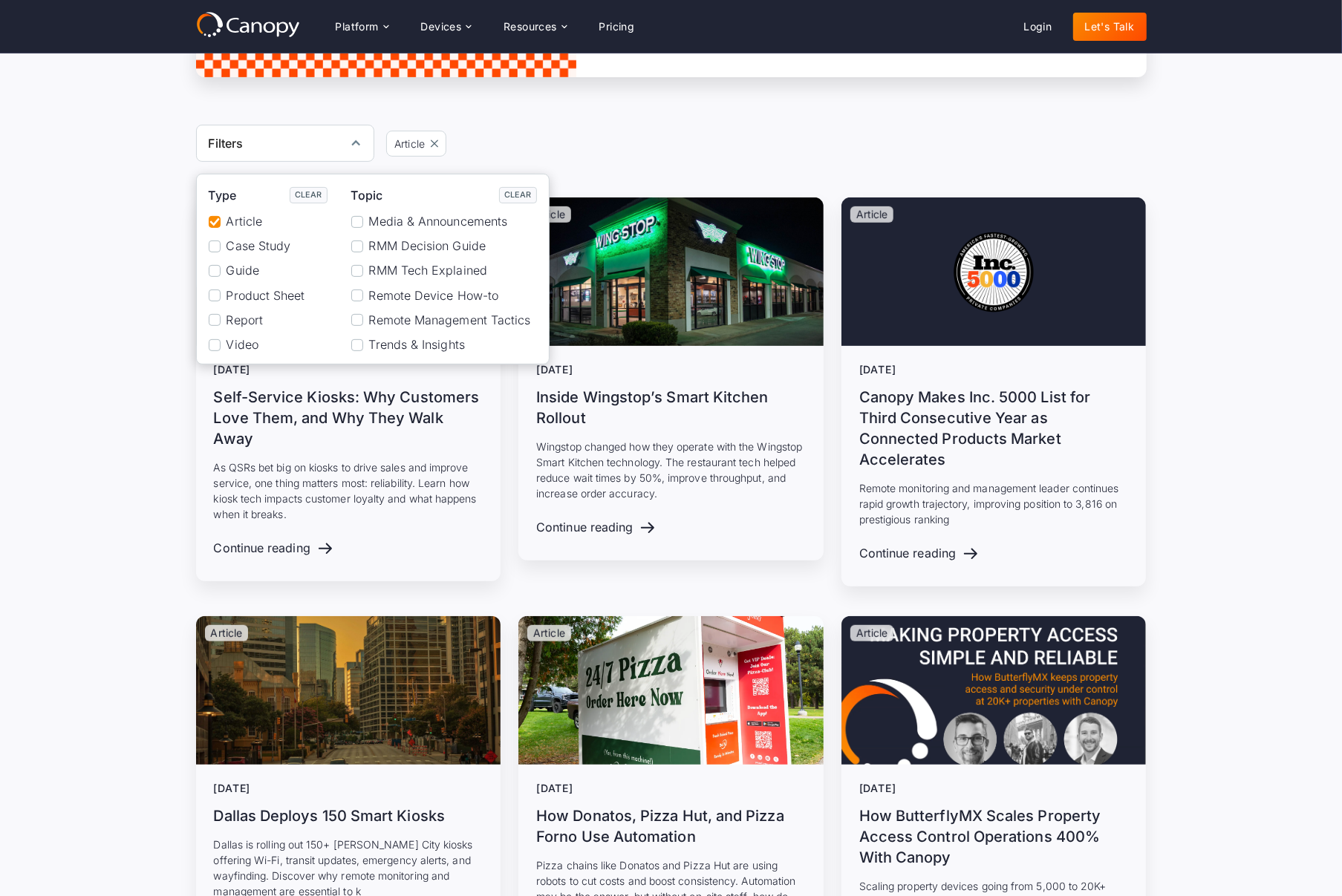
click at [251, 226] on span "Article" at bounding box center [244, 221] width 36 height 14
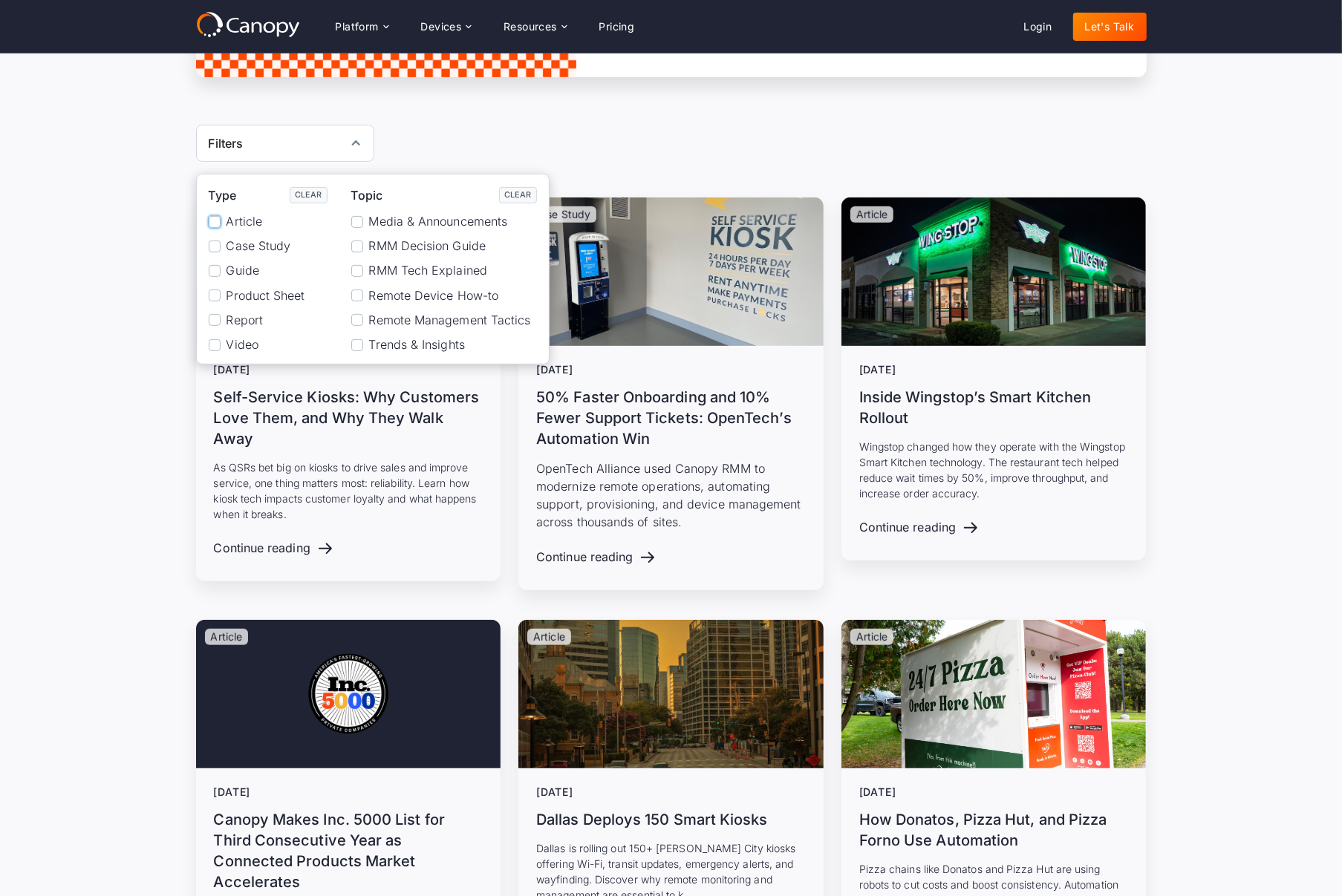
scroll to position [325, 0]
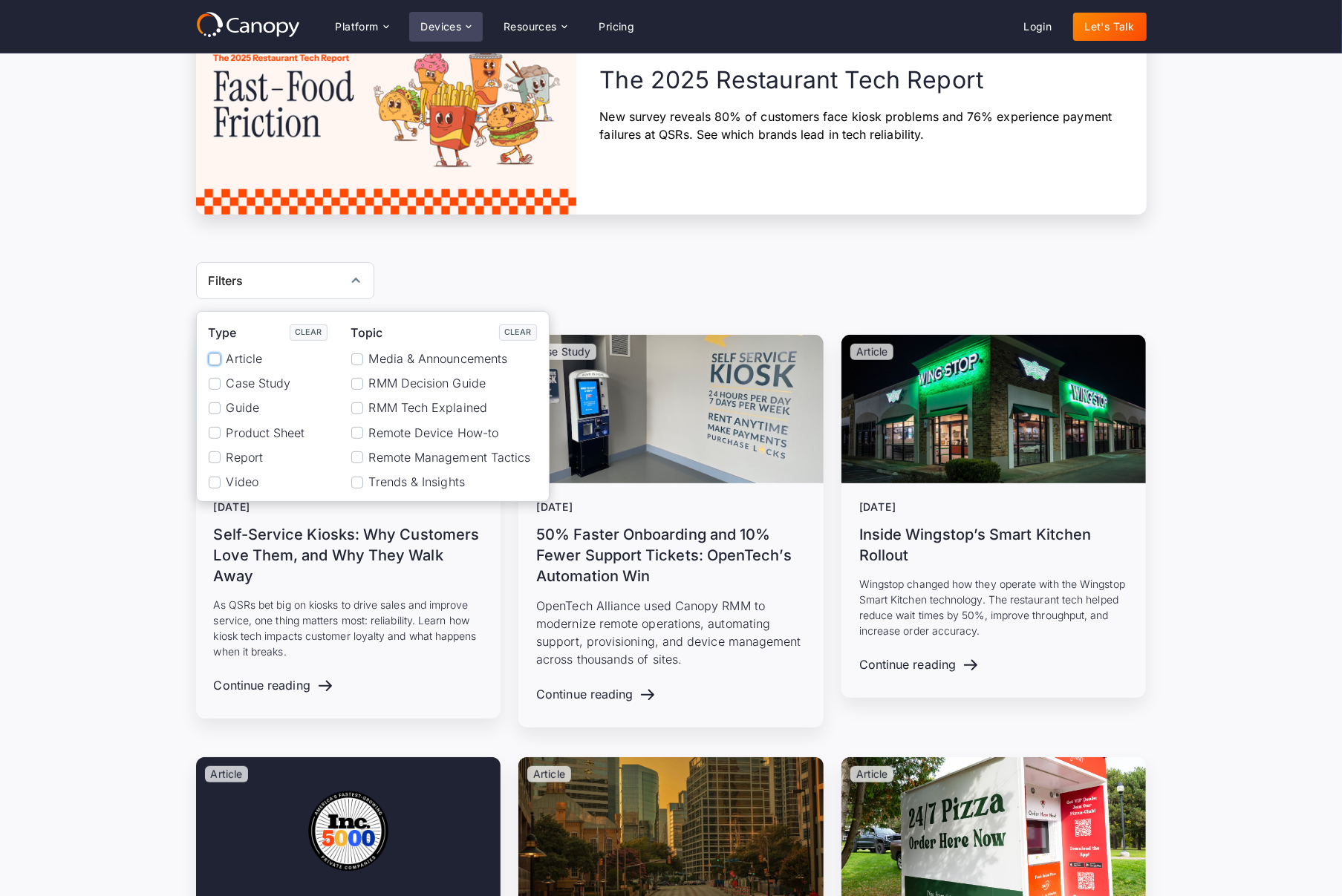
click at [457, 31] on div "Devices" at bounding box center [441, 26] width 41 height 10
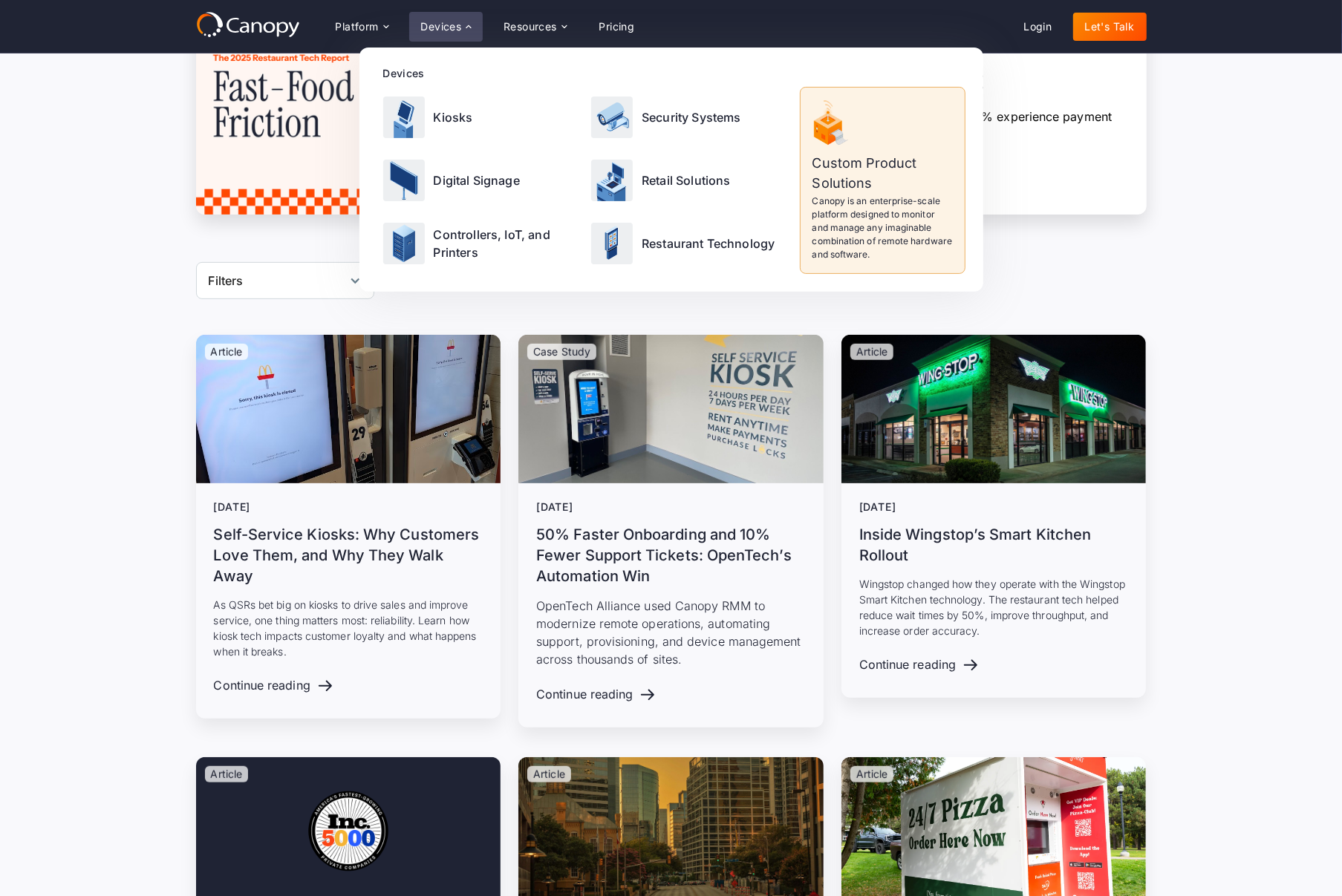
click at [1020, 130] on p "New survey reveals 80% of customers face kiosk problems and 76% experience paym…" at bounding box center [861, 126] width 522 height 35
click at [1038, 111] on p "New survey reveals 80% of customers face kiosk problems and 76% experience paym…" at bounding box center [861, 126] width 522 height 35
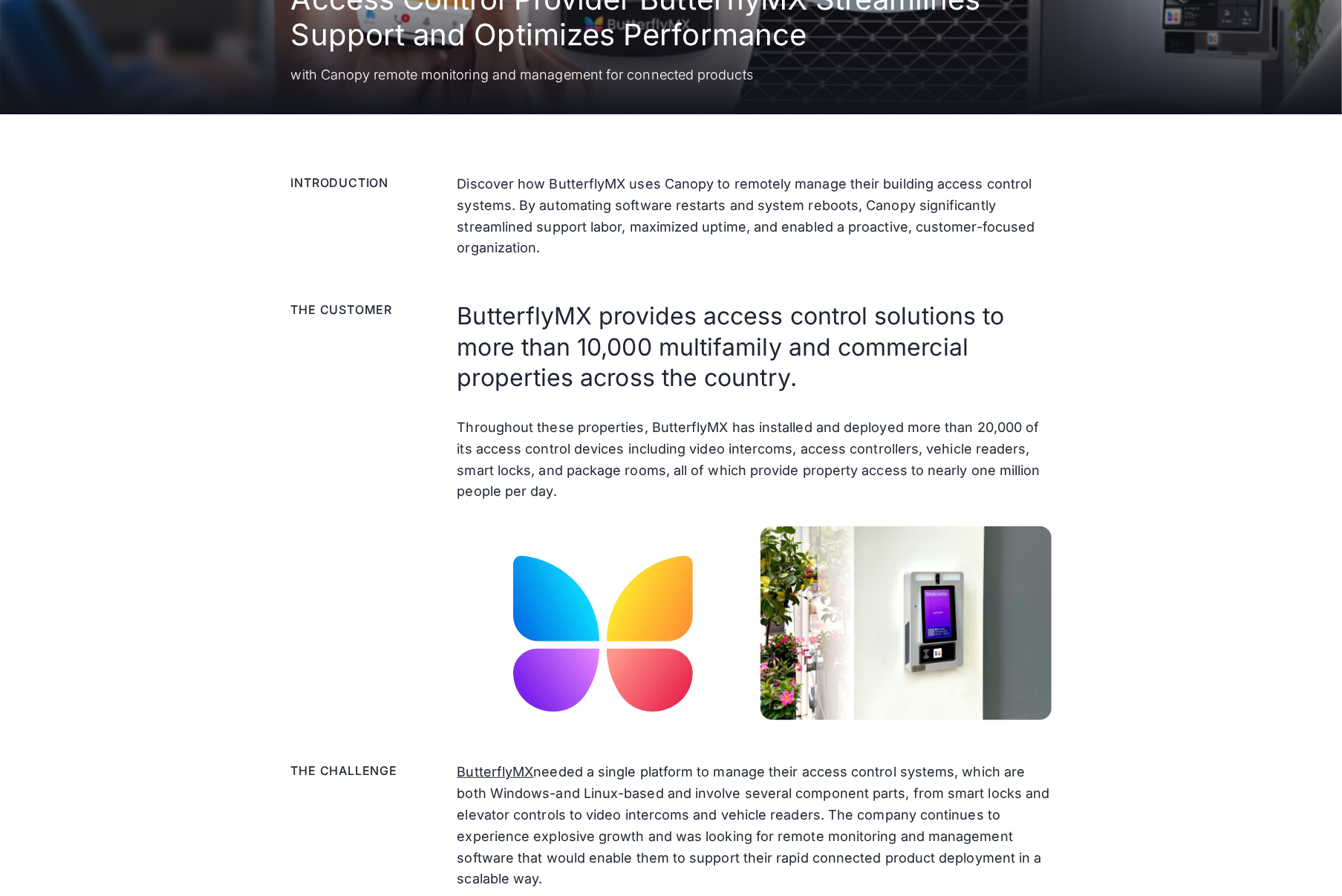
scroll to position [662, 0]
